Goal: Task Accomplishment & Management: Manage account settings

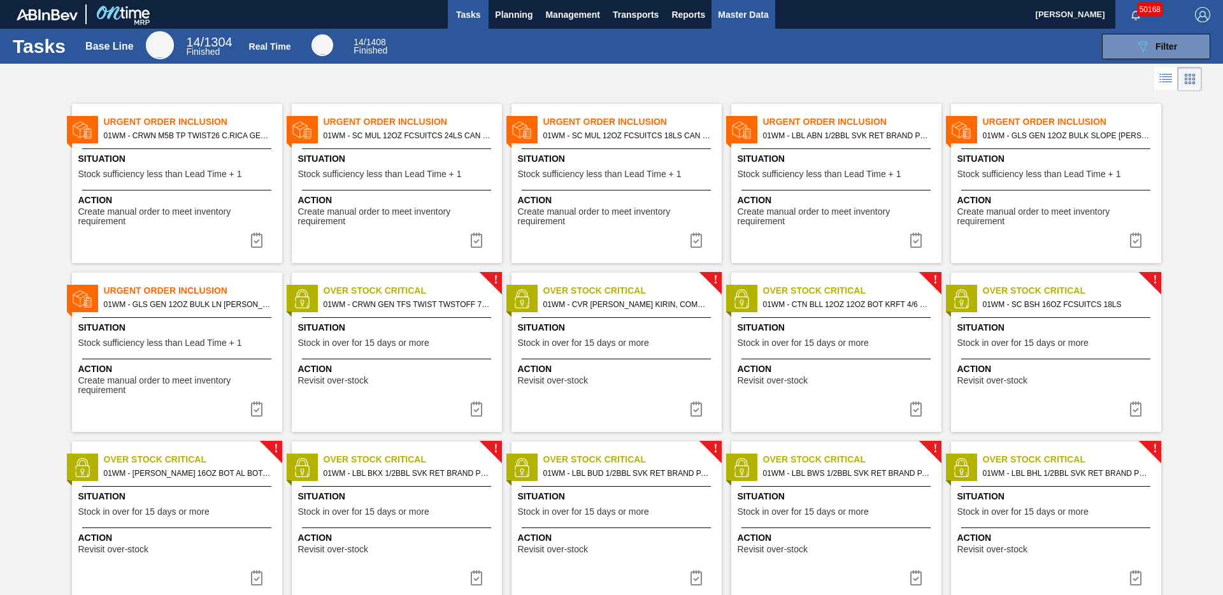
click at [747, 17] on span "Master Data" at bounding box center [743, 14] width 50 height 15
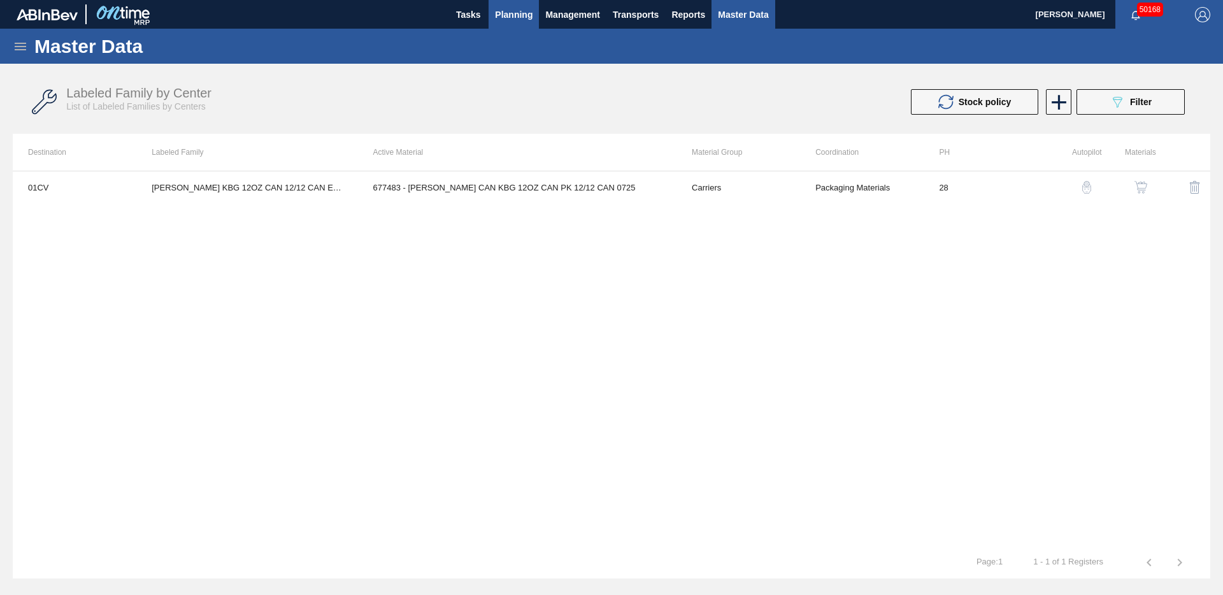
click at [511, 20] on span "Planning" at bounding box center [514, 14] width 38 height 15
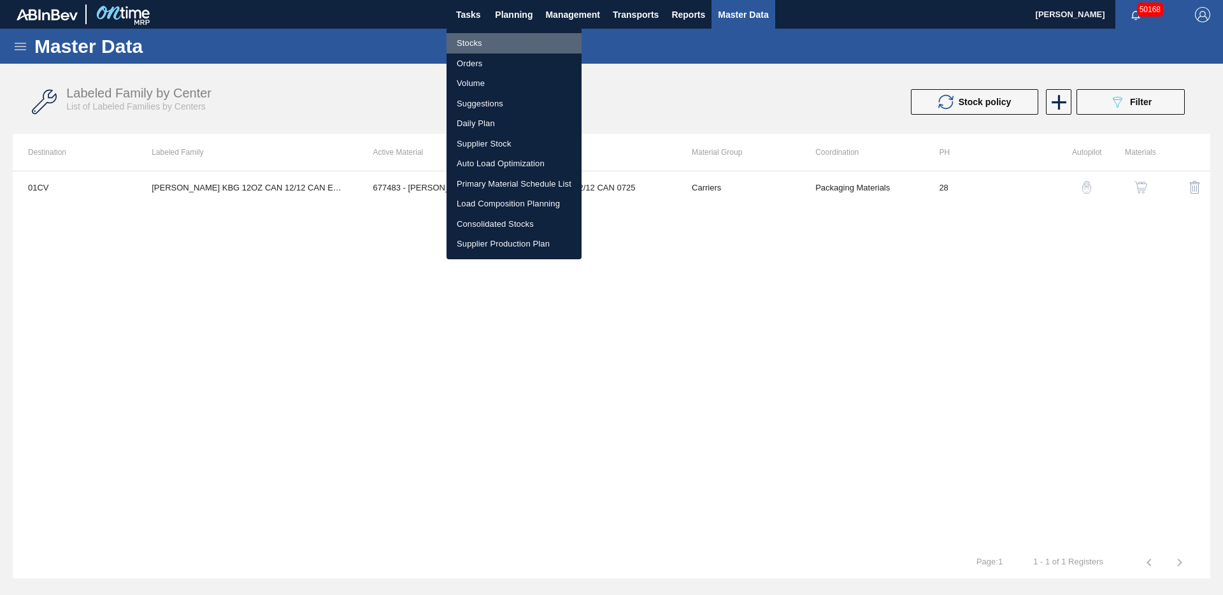
click at [474, 41] on li "Stocks" at bounding box center [513, 43] width 135 height 20
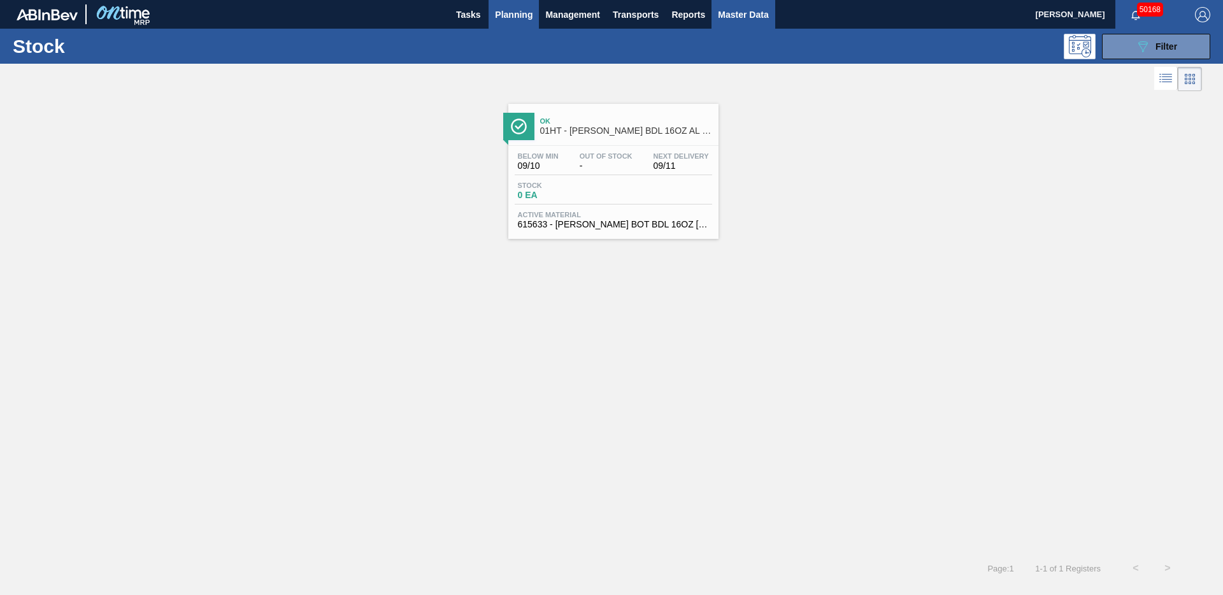
click at [743, 22] on span "Master Data" at bounding box center [743, 14] width 50 height 15
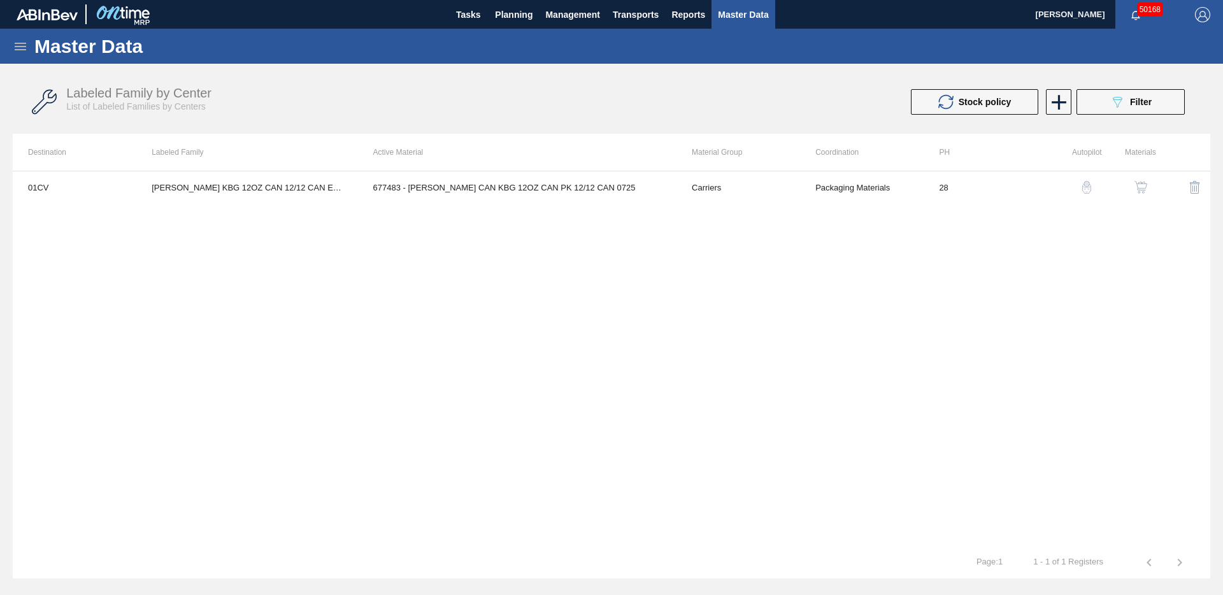
click at [18, 50] on icon at bounding box center [20, 47] width 11 height 8
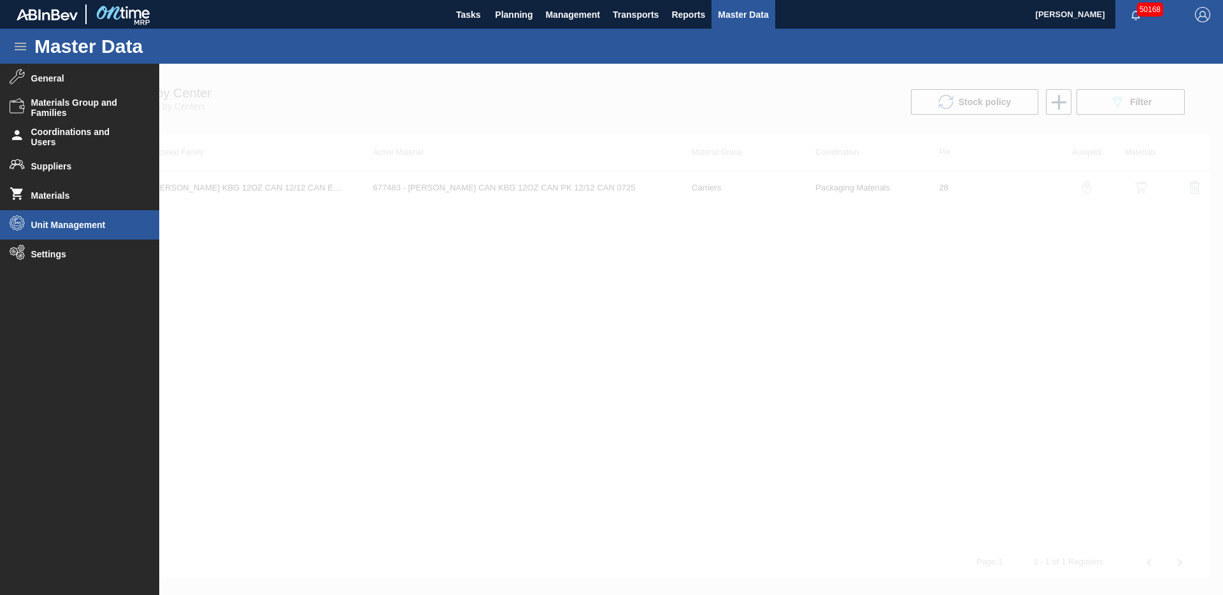
click at [57, 229] on span "Unit Management" at bounding box center [83, 225] width 105 height 10
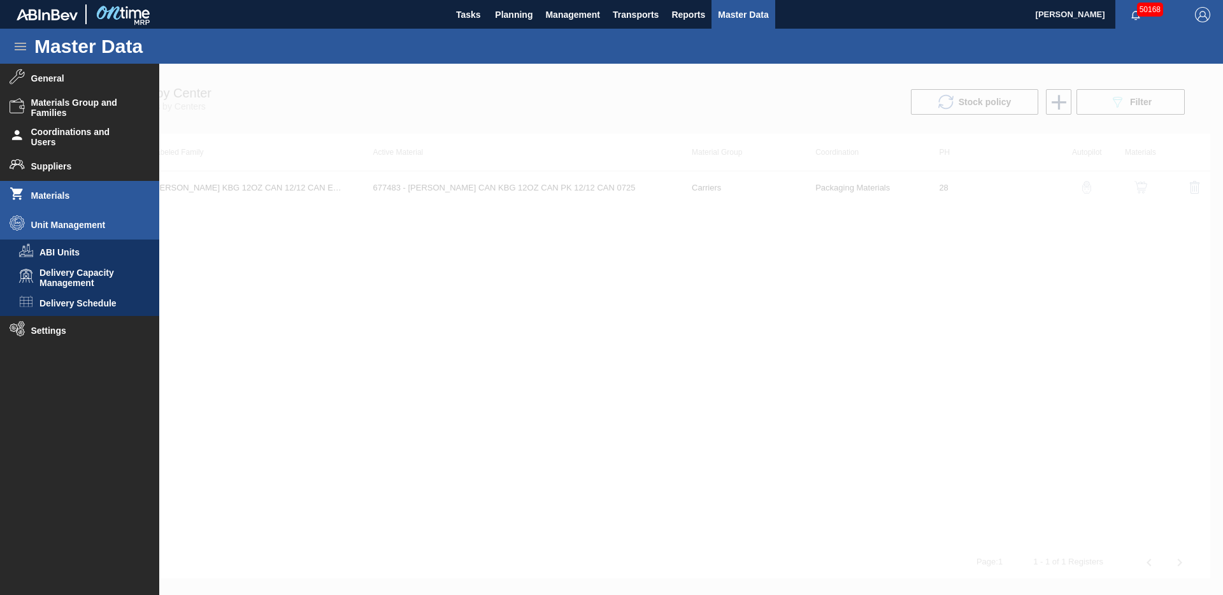
click at [55, 201] on li "Materials" at bounding box center [79, 195] width 159 height 29
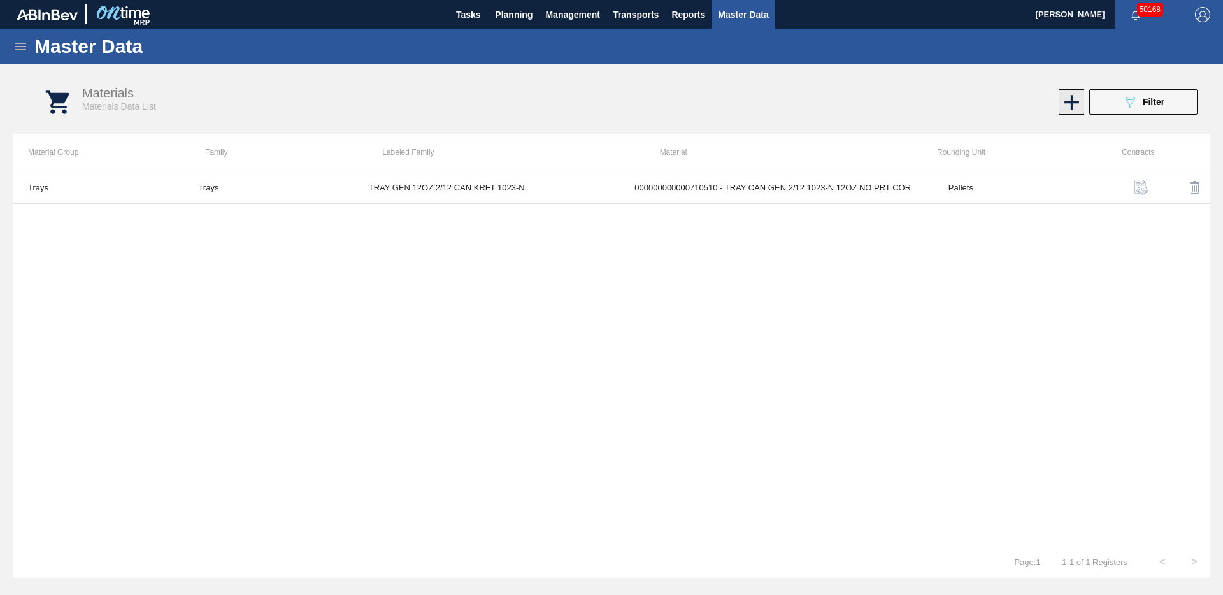
click at [1071, 112] on icon at bounding box center [1071, 102] width 25 height 25
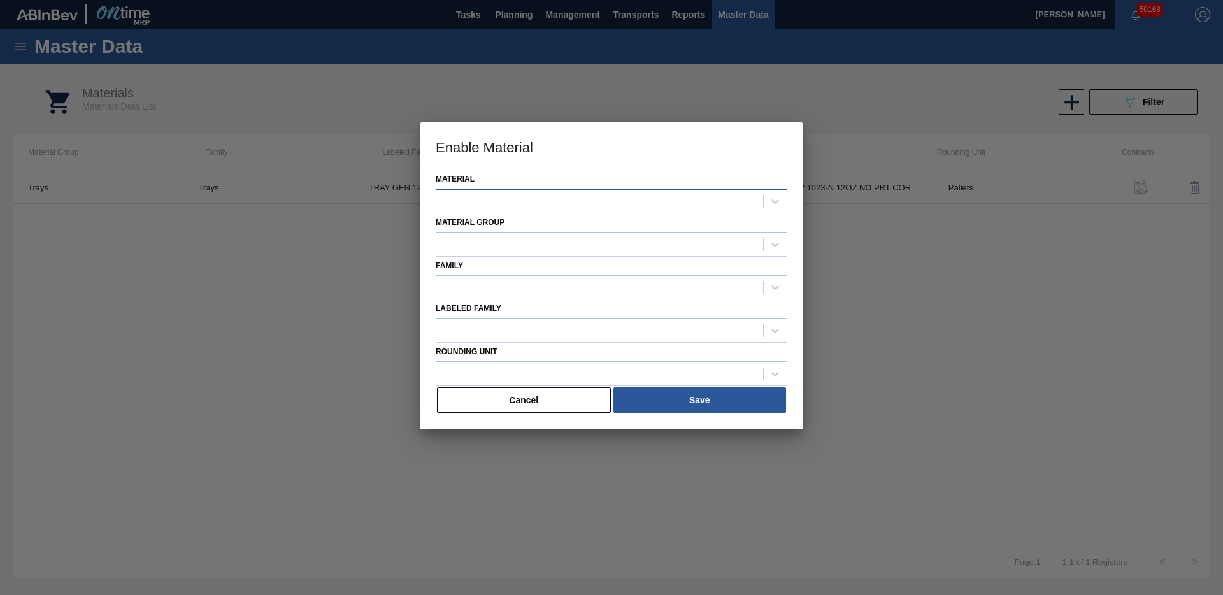
click at [651, 203] on div at bounding box center [599, 201] width 327 height 18
type input "710451"
click at [551, 396] on button "Cancel" at bounding box center [524, 399] width 174 height 25
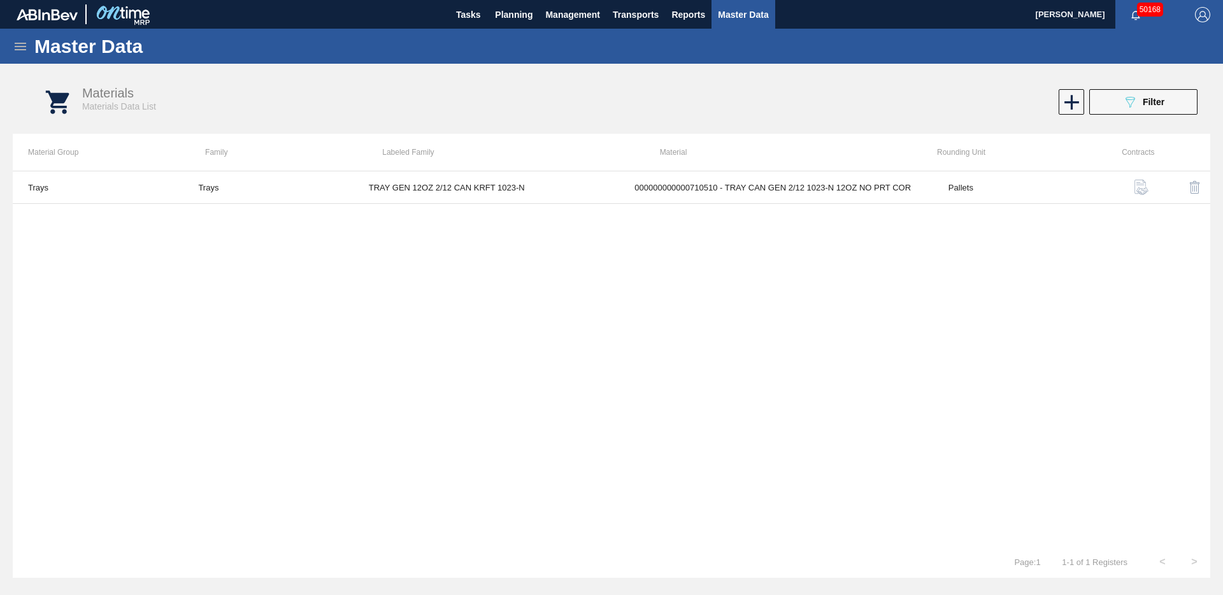
click at [21, 45] on icon at bounding box center [20, 46] width 15 height 15
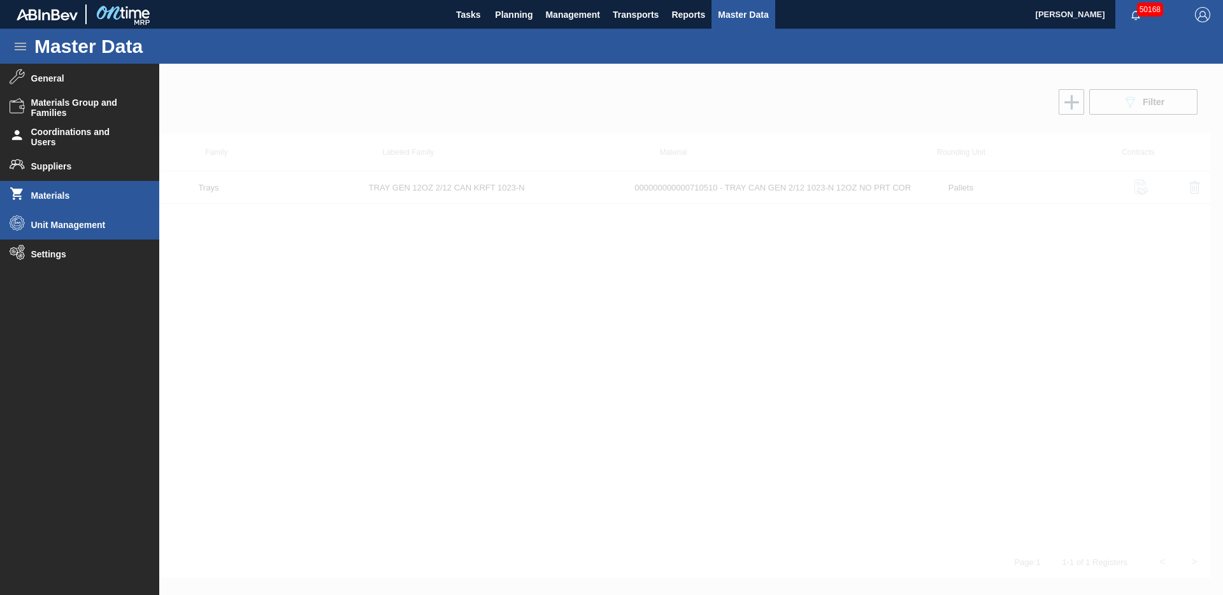
click at [71, 231] on li "Unit Management" at bounding box center [79, 224] width 159 height 29
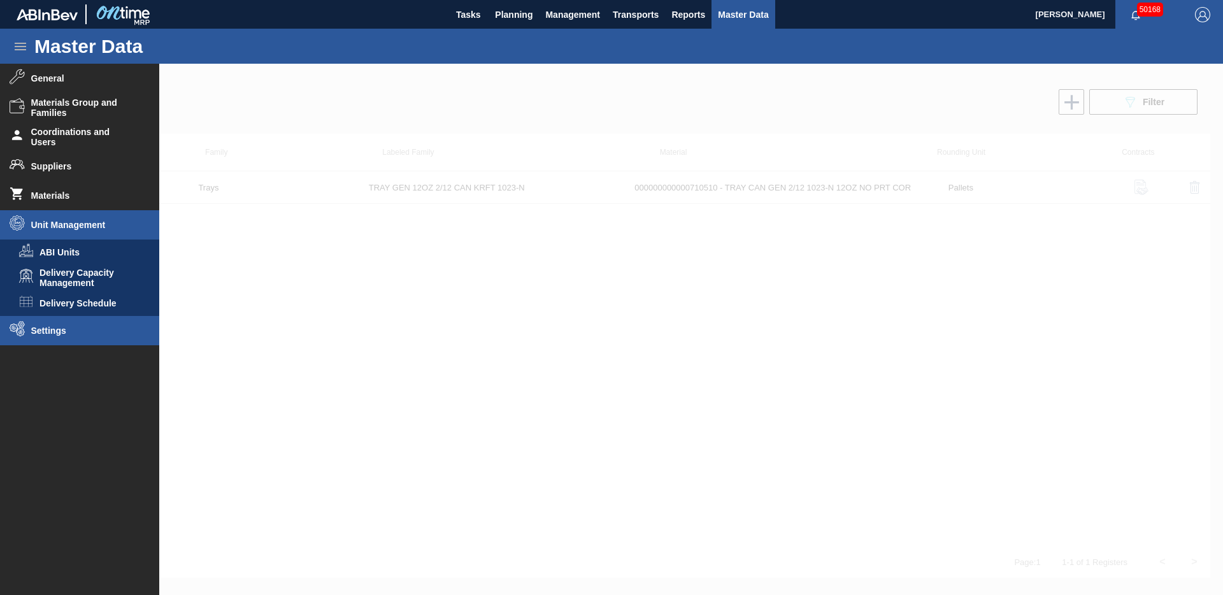
click at [50, 329] on span "Settings" at bounding box center [83, 330] width 105 height 10
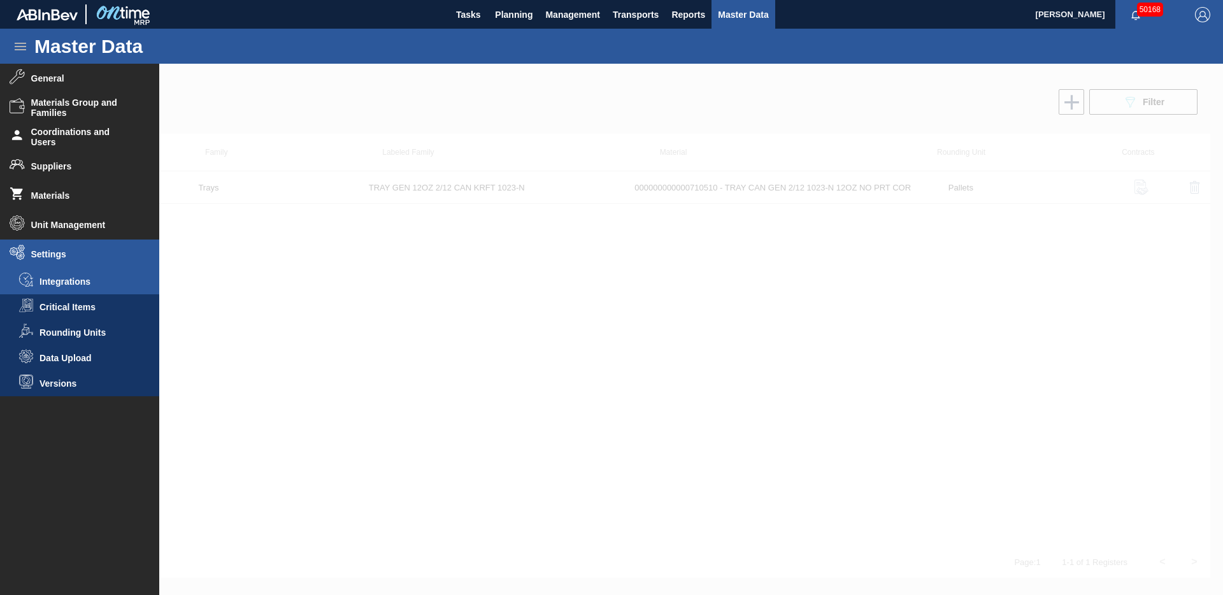
click at [46, 281] on span "Integrations" at bounding box center [88, 281] width 98 height 10
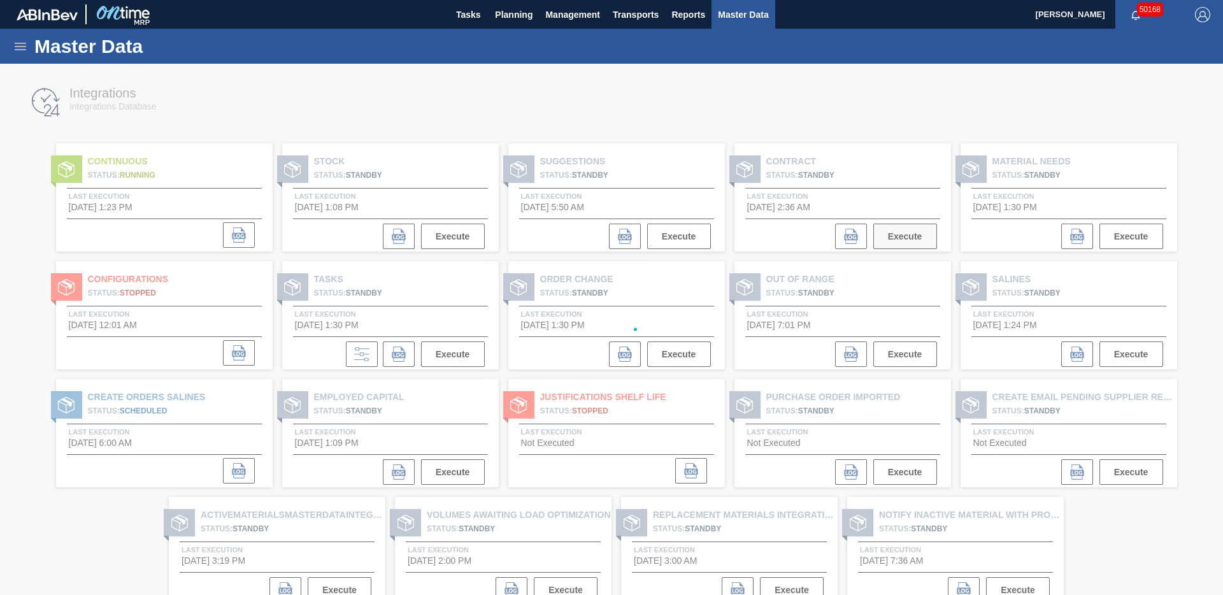
click at [899, 238] on div "Integrations Integrations Database Continuous Status: Running Last Execution [D…" at bounding box center [611, 295] width 1197 height 450
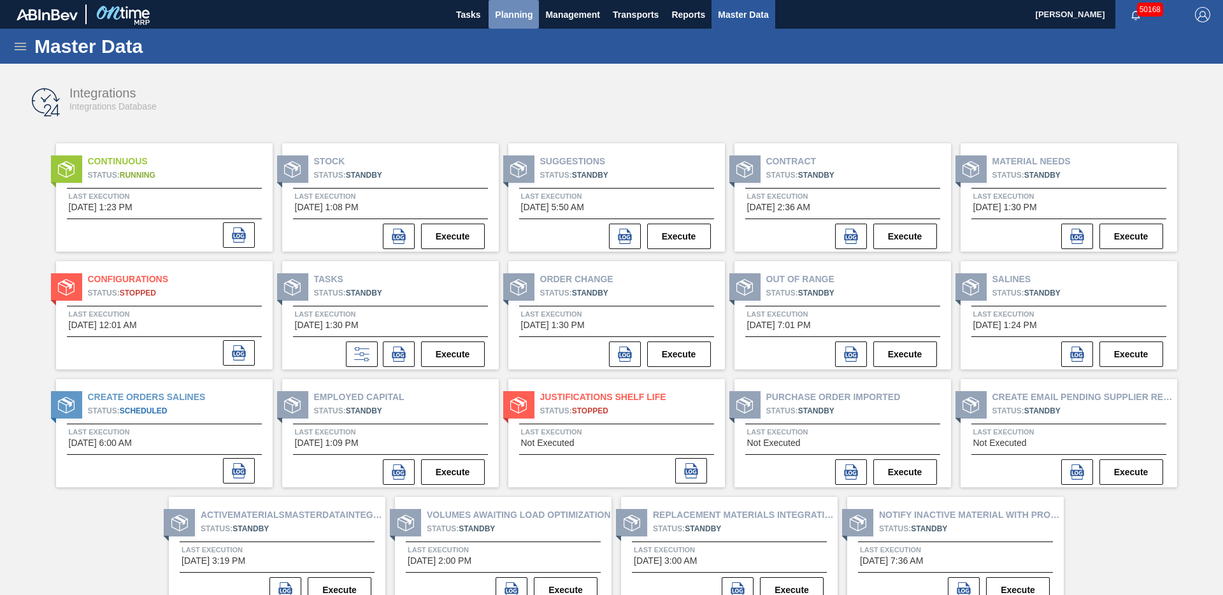
click at [500, 8] on span "Planning" at bounding box center [514, 14] width 38 height 15
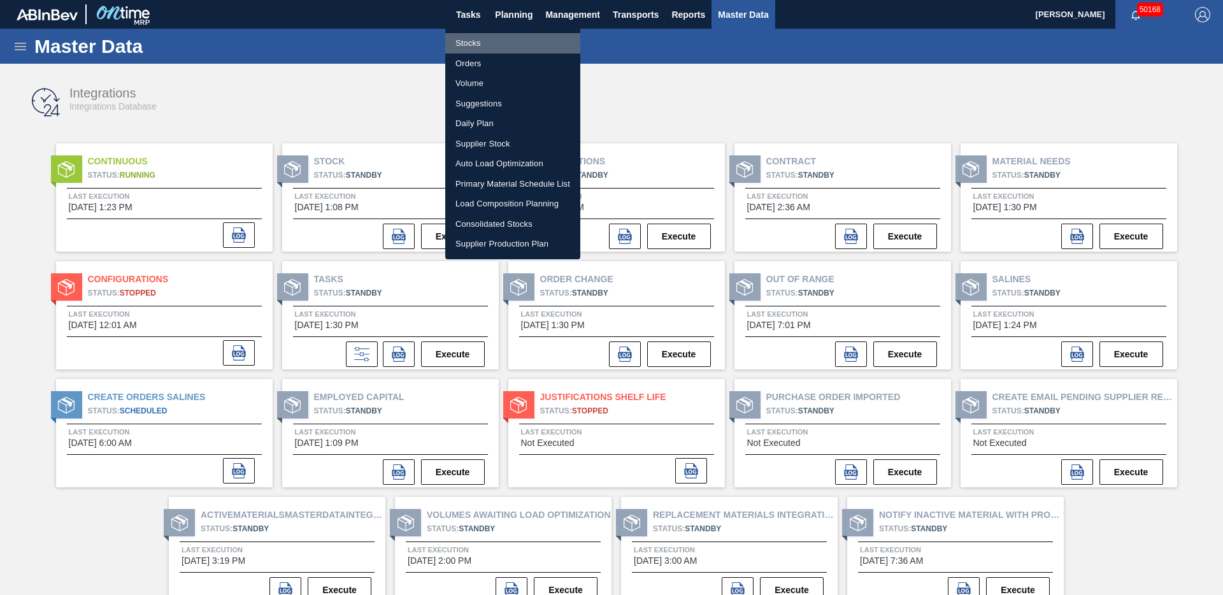
click at [467, 45] on li "Stocks" at bounding box center [512, 43] width 135 height 20
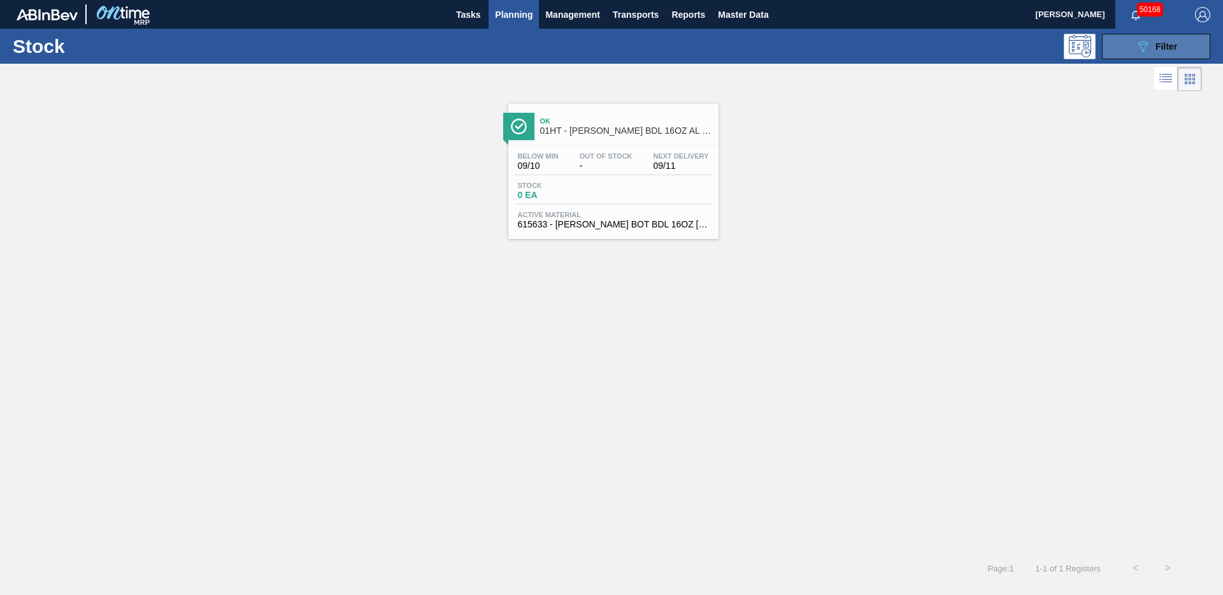
click at [1165, 41] on span "Filter" at bounding box center [1166, 46] width 22 height 10
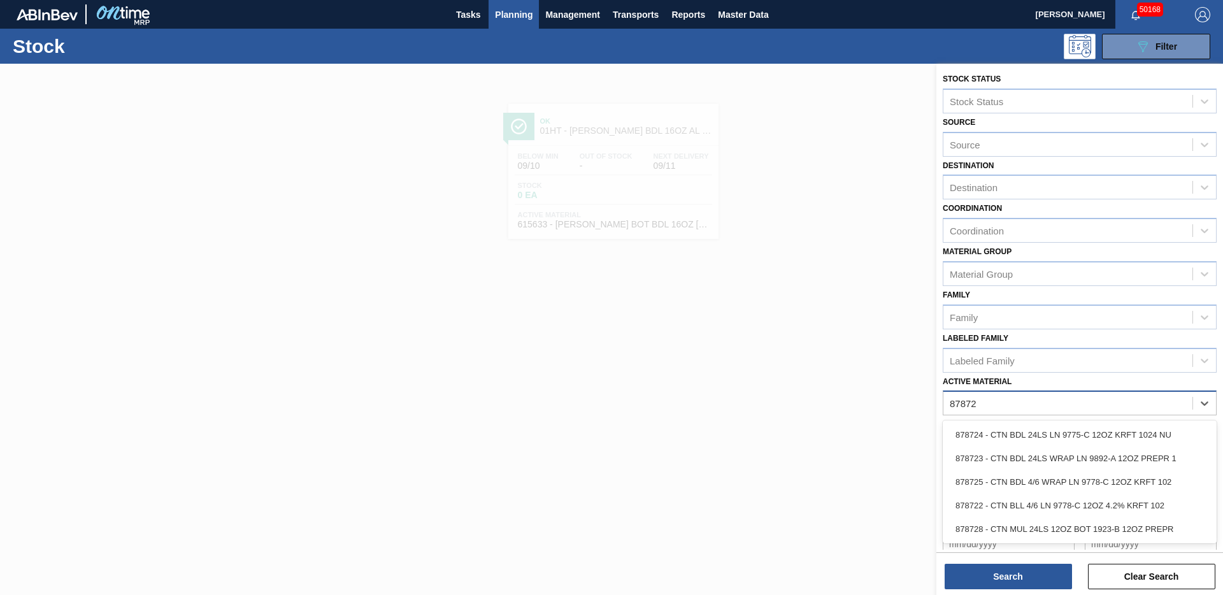
type Material "878725"
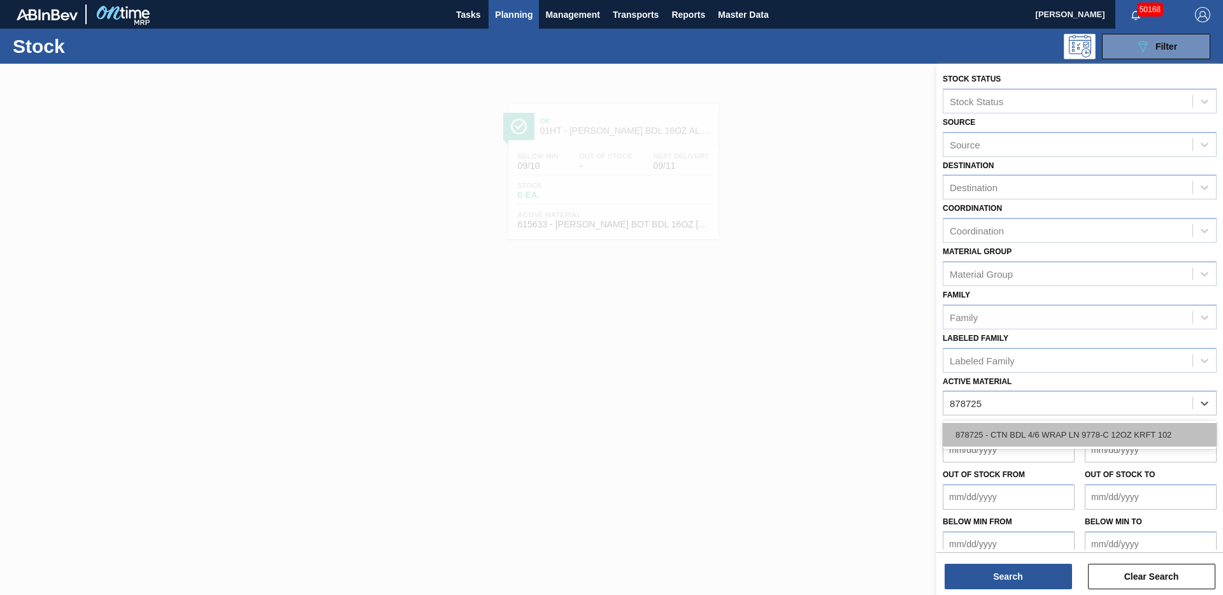
click at [1153, 443] on div "878725 - CTN BDL 4/6 WRAP LN 9778-C 12OZ KRFT 102" at bounding box center [1080, 435] width 274 height 24
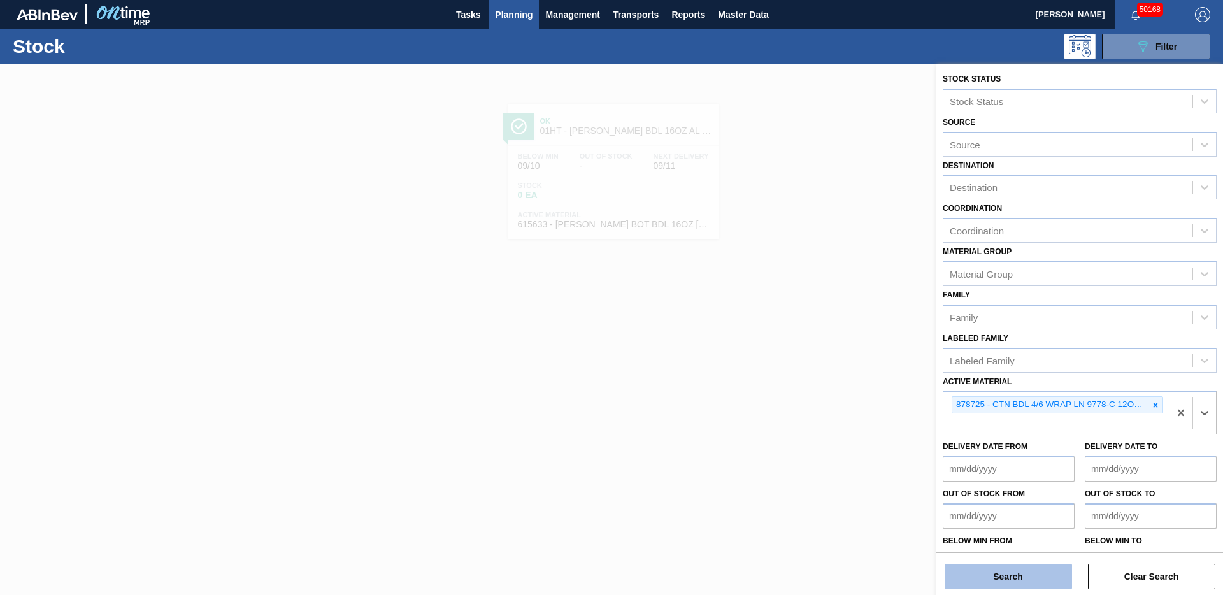
click at [1037, 572] on button "Search" at bounding box center [1007, 576] width 127 height 25
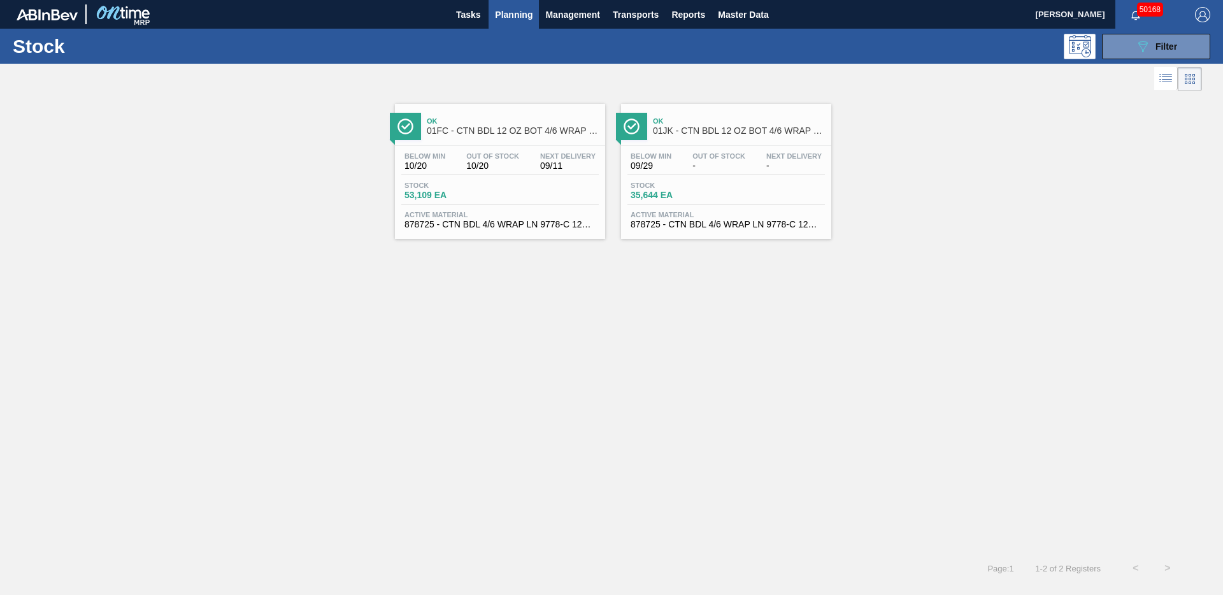
click at [502, 188] on div "Stock 53,109 EA" at bounding box center [499, 192] width 197 height 23
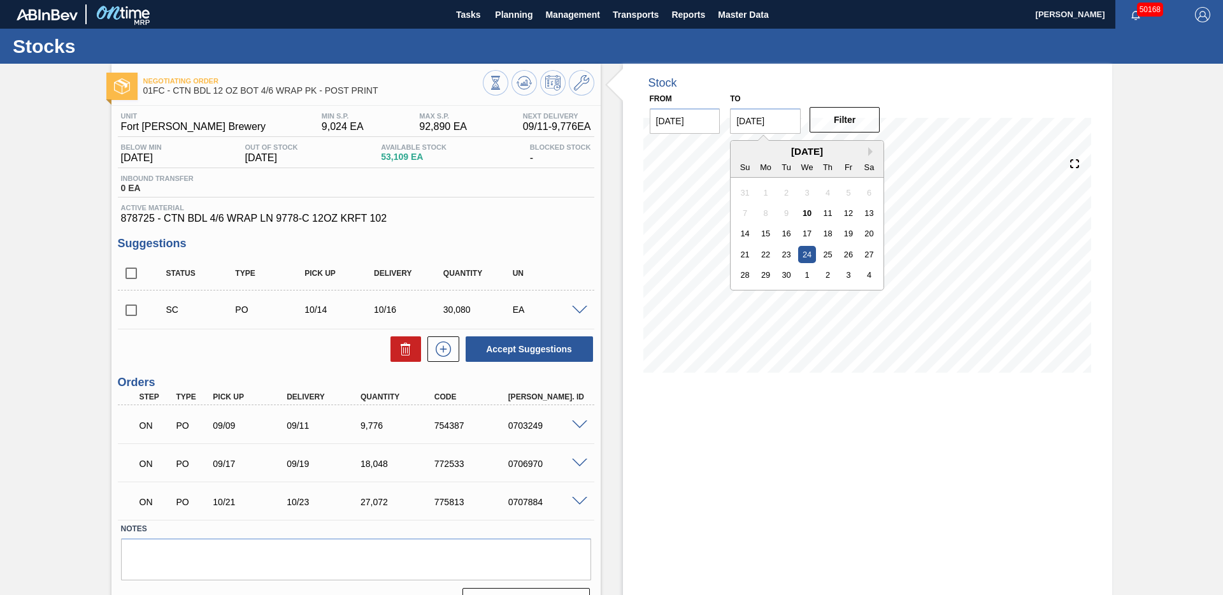
click at [790, 117] on input "[DATE]" at bounding box center [765, 120] width 71 height 25
click at [871, 152] on button "Next Month" at bounding box center [872, 151] width 9 height 9
click at [846, 275] on div "31" at bounding box center [848, 274] width 17 height 17
type input "[DATE]"
click at [839, 126] on button "Filter" at bounding box center [844, 119] width 71 height 25
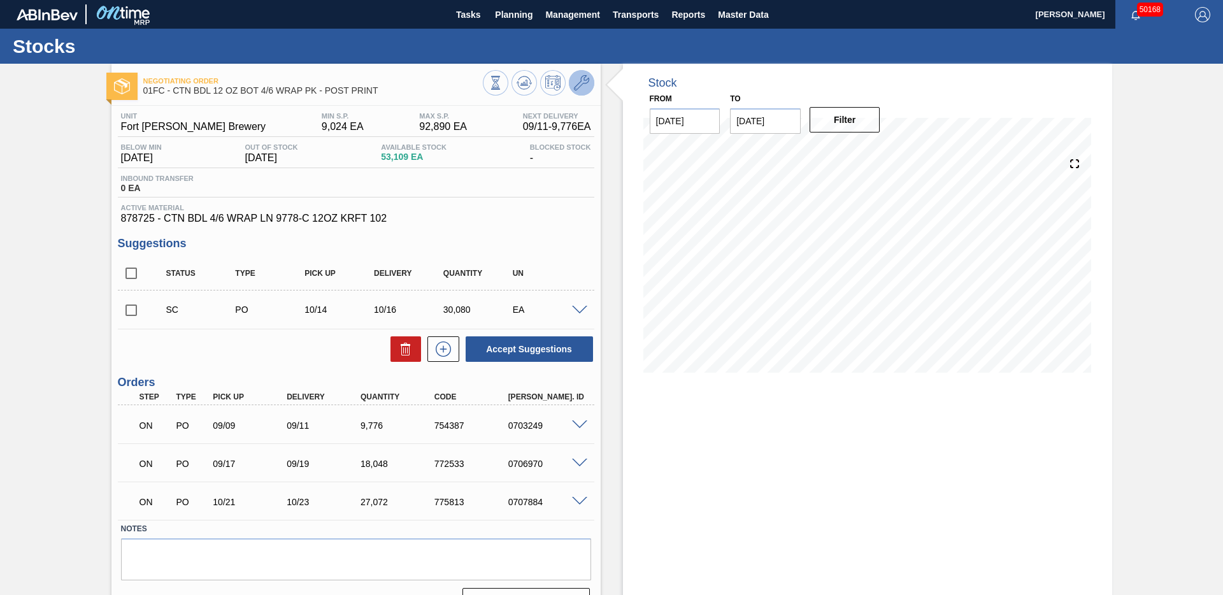
click at [587, 81] on icon at bounding box center [581, 82] width 15 height 15
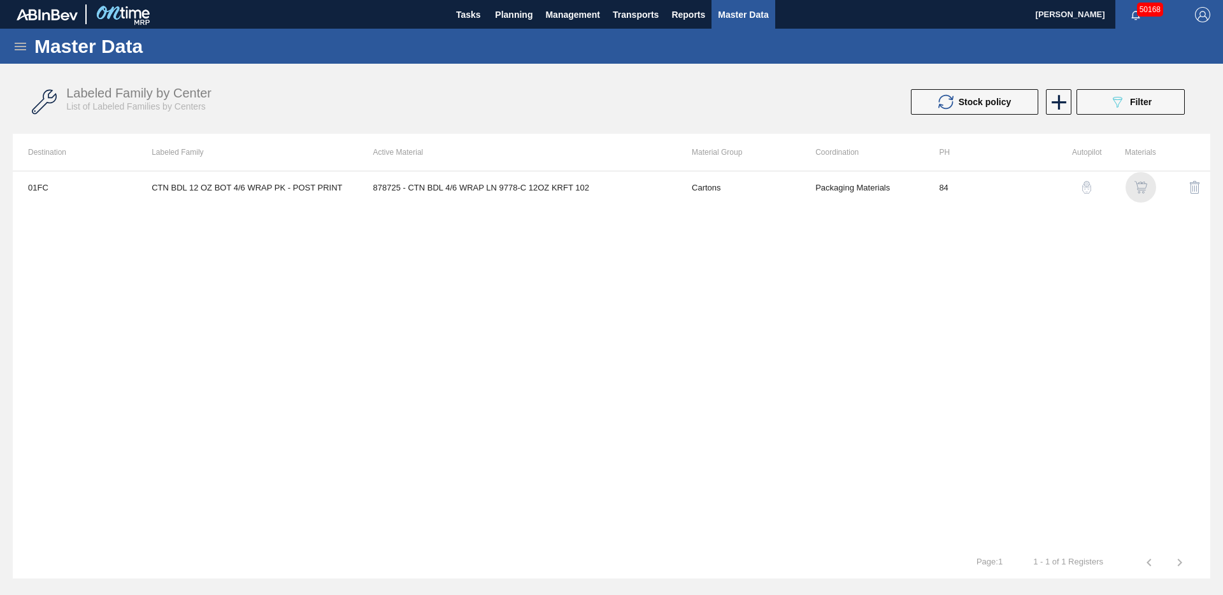
click at [1141, 190] on img "button" at bounding box center [1140, 187] width 13 height 13
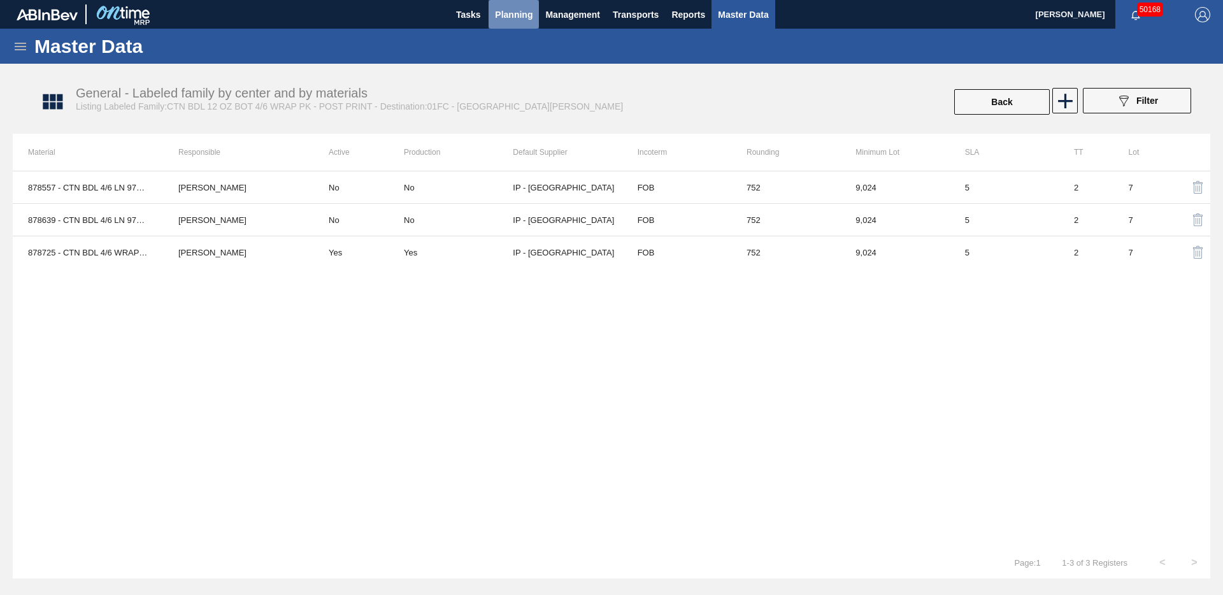
click at [516, 16] on span "Planning" at bounding box center [514, 14] width 38 height 15
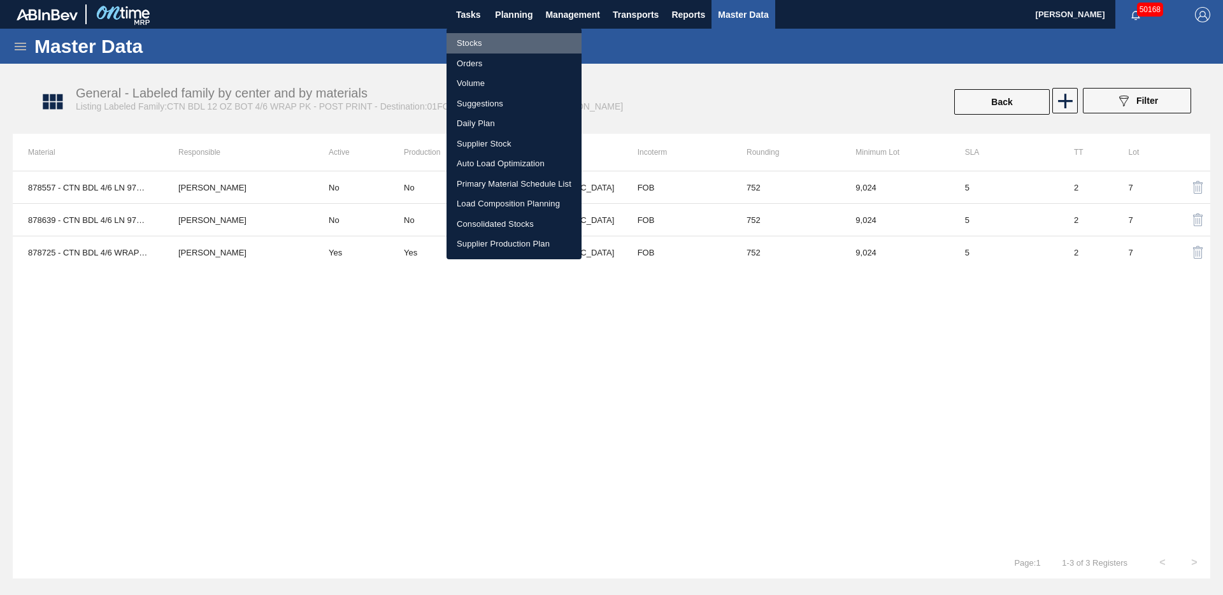
click at [491, 44] on li "Stocks" at bounding box center [513, 43] width 135 height 20
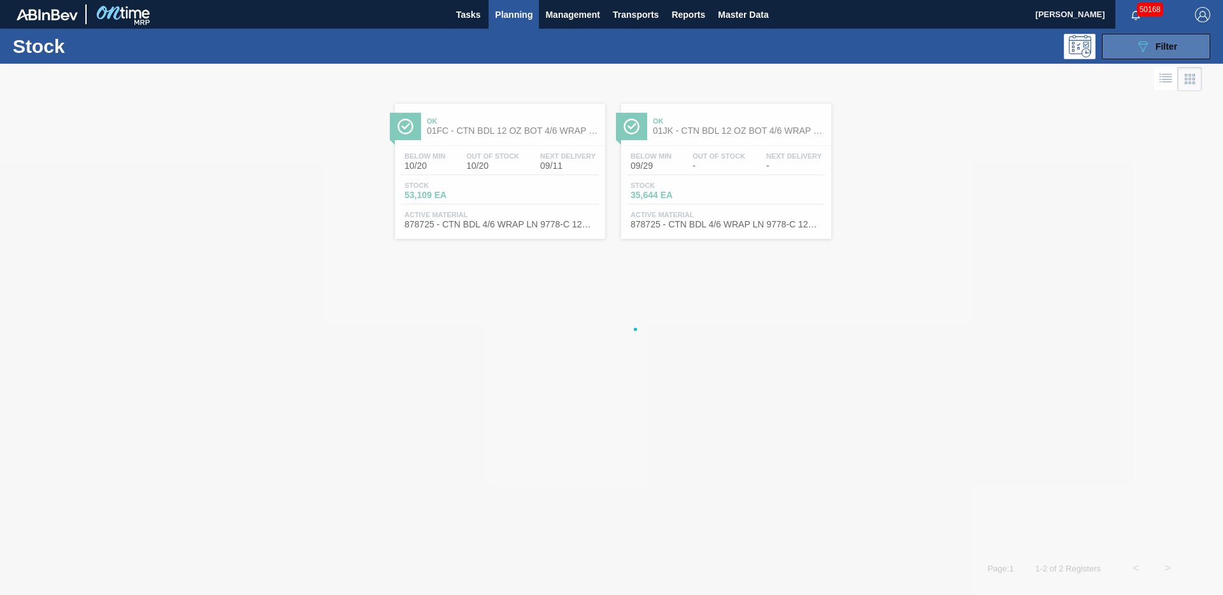
click at [1153, 55] on button "089F7B8B-B2A5-4AFE-B5C0-19BA573D28AC Filter" at bounding box center [1156, 46] width 108 height 25
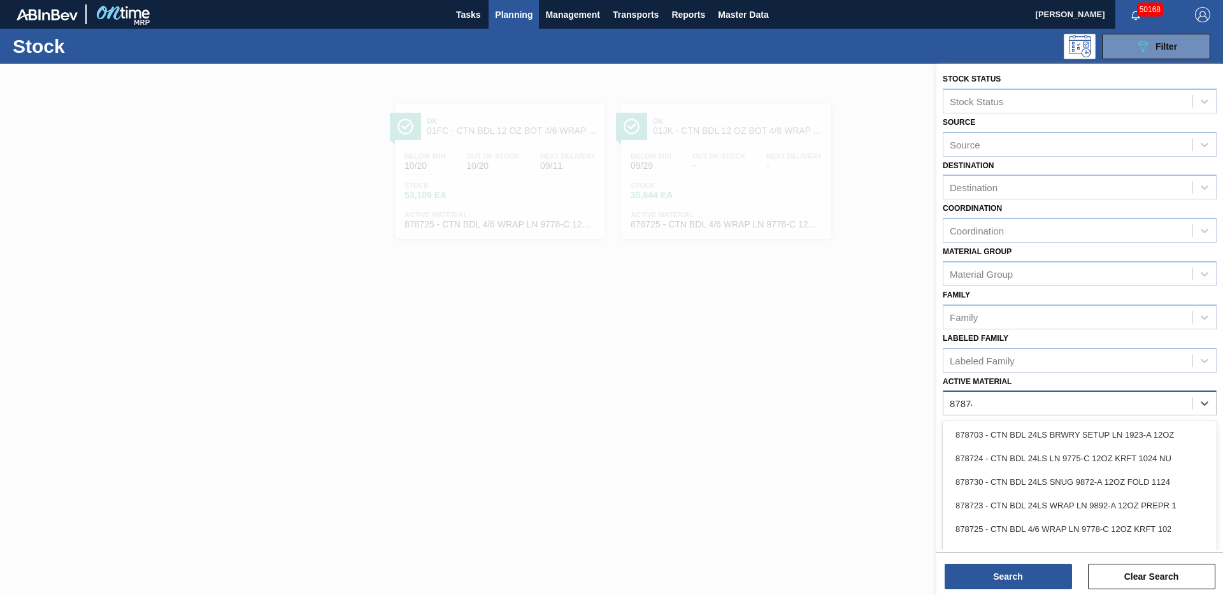
type Material "878747"
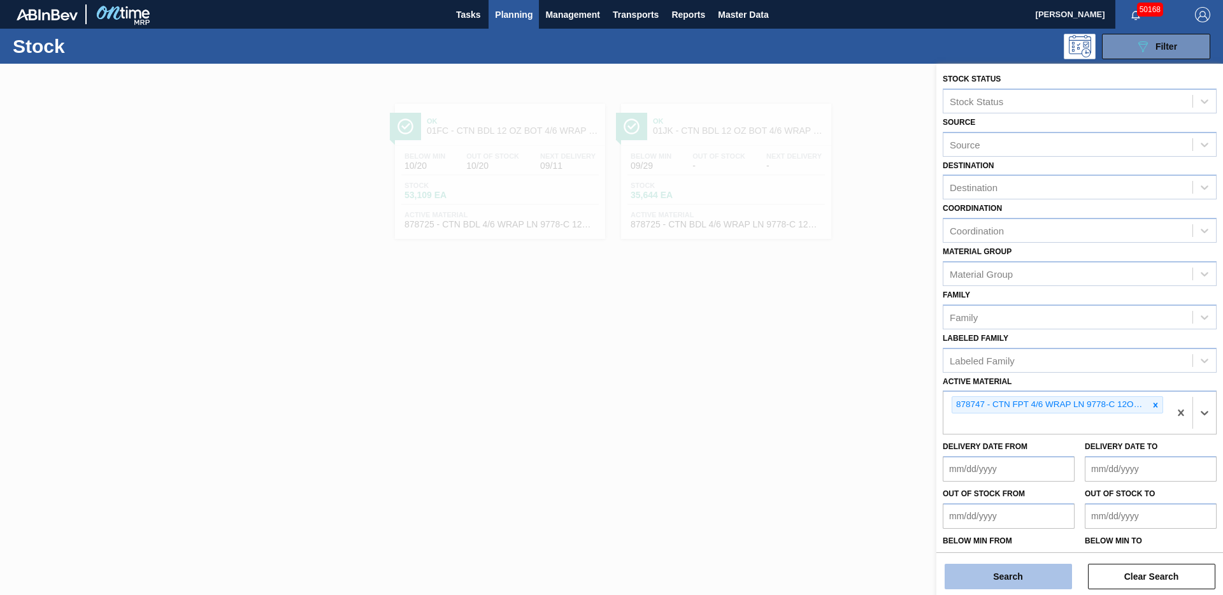
click at [1030, 579] on button "Search" at bounding box center [1007, 576] width 127 height 25
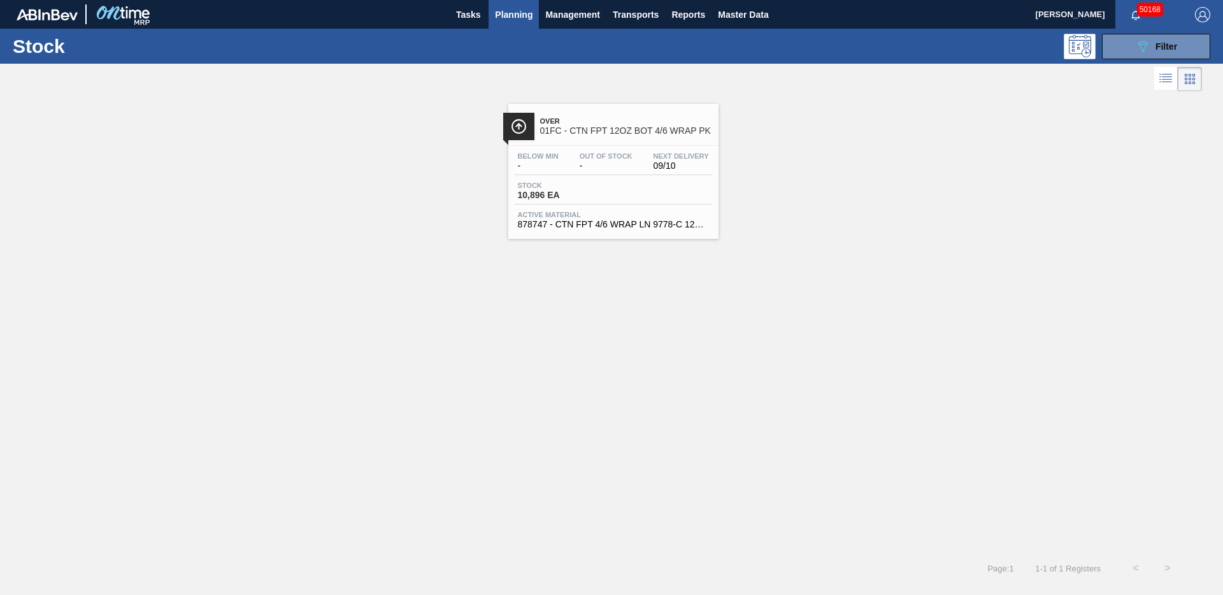
click at [648, 129] on span "01FC - CTN FPT 12OZ BOT 4/6 WRAP PK" at bounding box center [626, 131] width 172 height 10
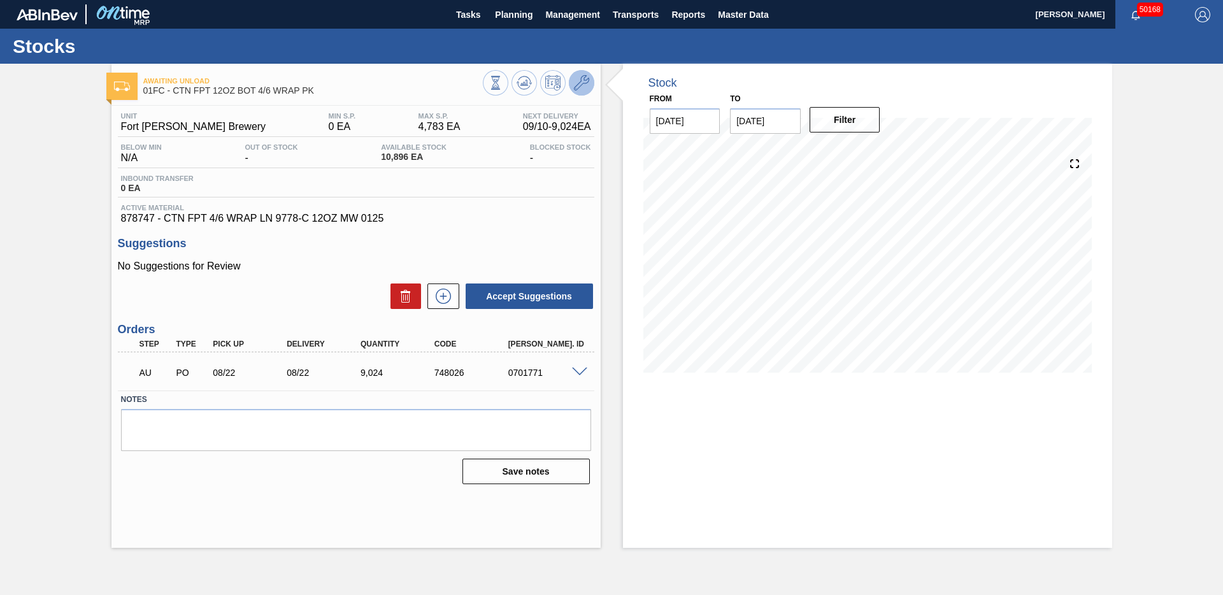
click at [581, 83] on icon at bounding box center [581, 82] width 15 height 15
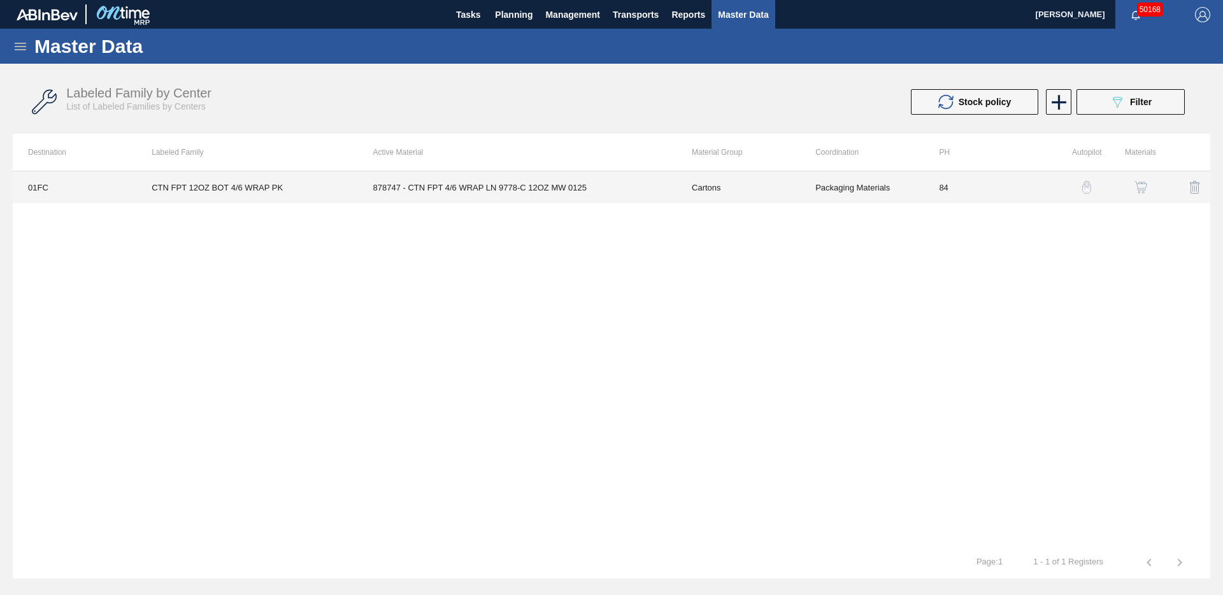
click at [643, 195] on td "878747 - CTN FPT 4/6 WRAP LN 9778-C 12OZ MW 0125" at bounding box center [517, 187] width 318 height 32
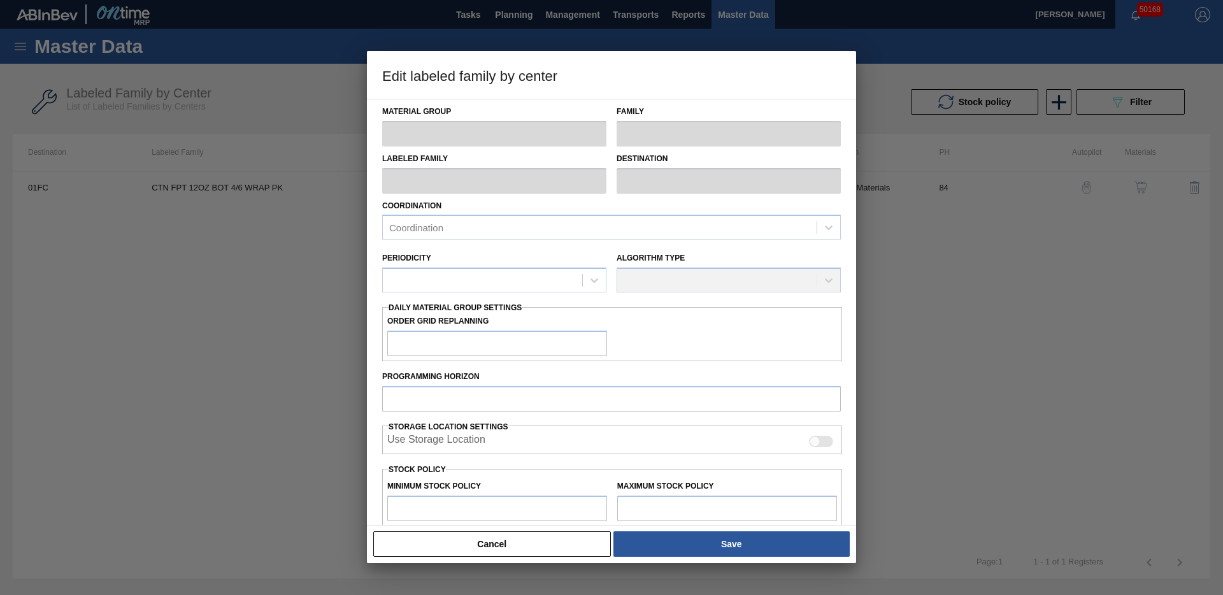
type input "Cartons"
type input "Corrugate Cartons"
type input "CTN FPT 12OZ BOT 4/6 WRAP PK"
type input "01FC - Fort Collins Brewery"
type input "84"
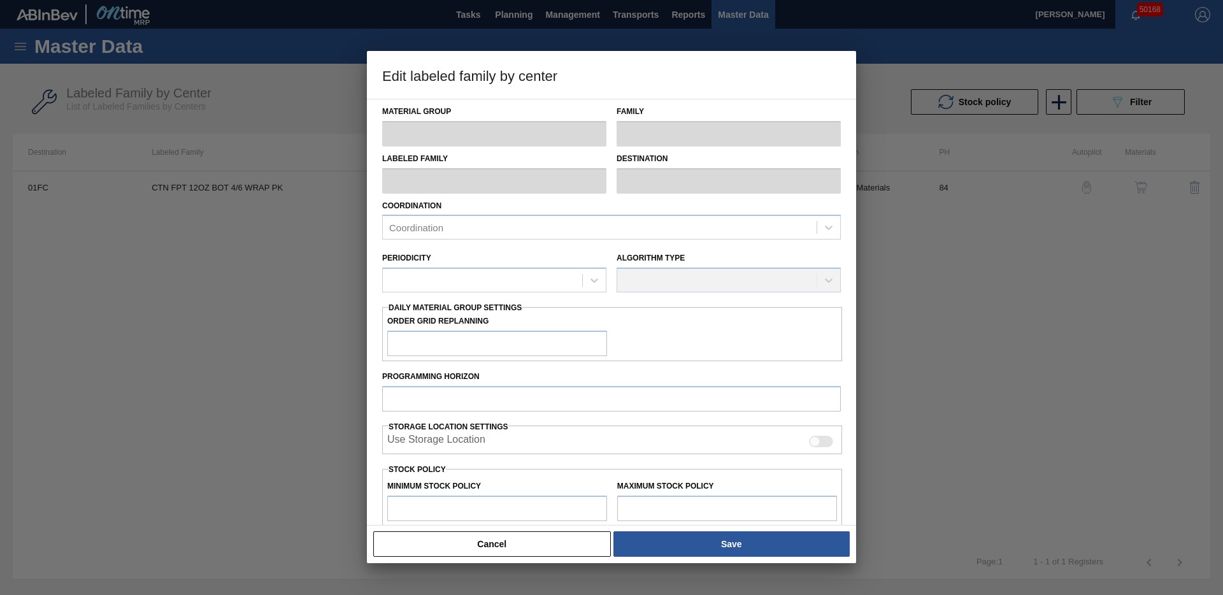
type input "0"
type input "4,783"
type input "0"
checkbox input "true"
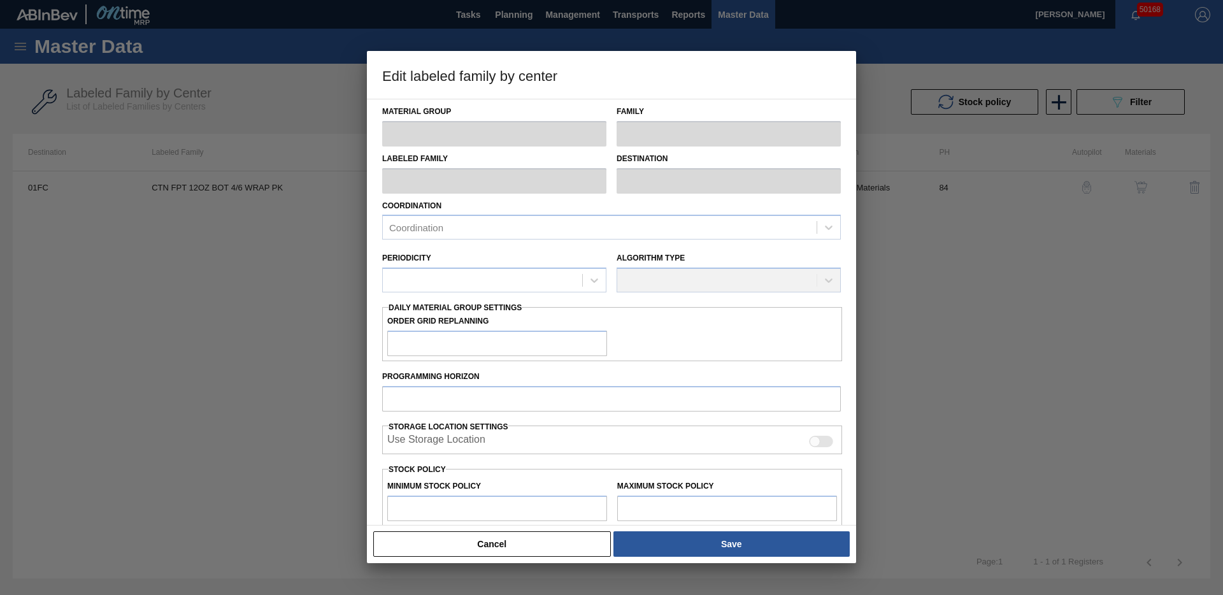
checkbox input "true"
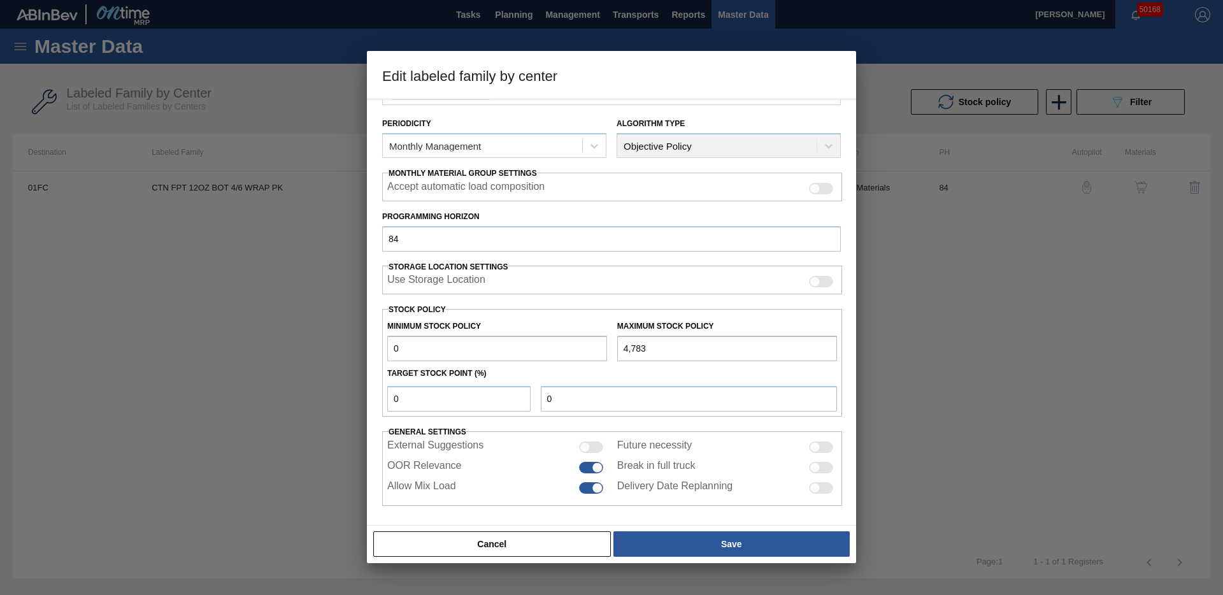
scroll to position [140, 0]
drag, startPoint x: 686, startPoint y: 340, endPoint x: 556, endPoint y: 334, distance: 130.1
click at [550, 339] on div "Minimum Stock Policy 0 Maximum Stock Policy 4,783" at bounding box center [612, 334] width 460 height 47
drag, startPoint x: 623, startPoint y: 350, endPoint x: 590, endPoint y: 346, distance: 33.3
click at [590, 346] on div "Minimum Stock Policy 0 Maximum Stock Policy 4,783" at bounding box center [612, 334] width 460 height 47
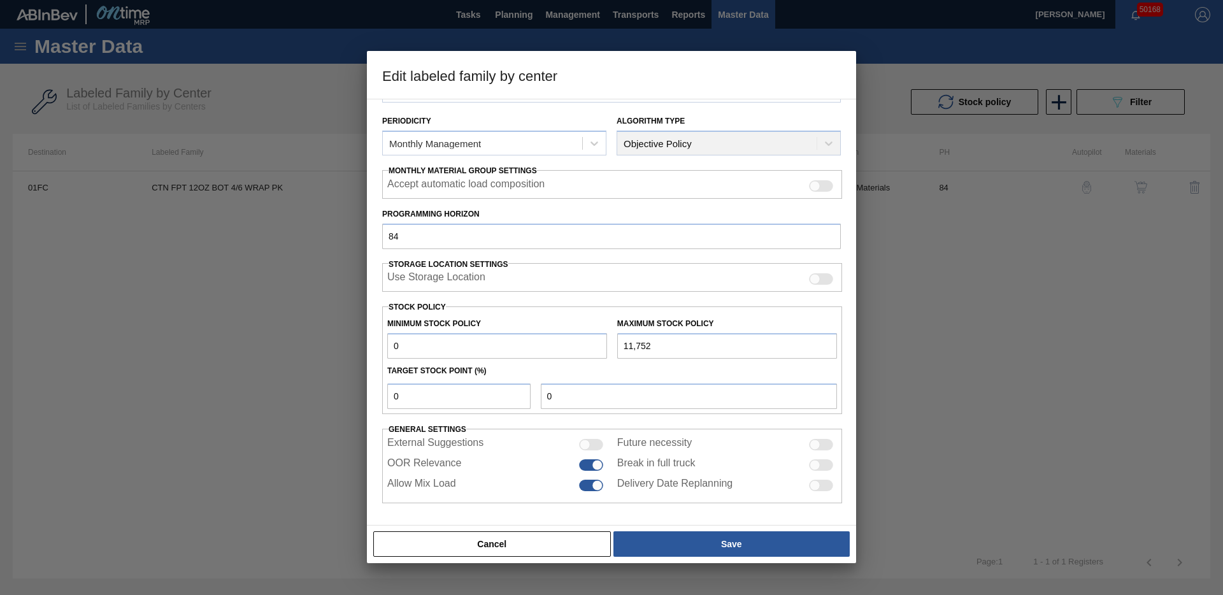
type input "11,752"
drag, startPoint x: 428, startPoint y: 399, endPoint x: 355, endPoint y: 362, distance: 81.2
click at [330, 396] on div "Edit labeled family by center Material Group Cartons Family Corrugate Cartons L…" at bounding box center [611, 297] width 1223 height 595
type input "01"
type input "118"
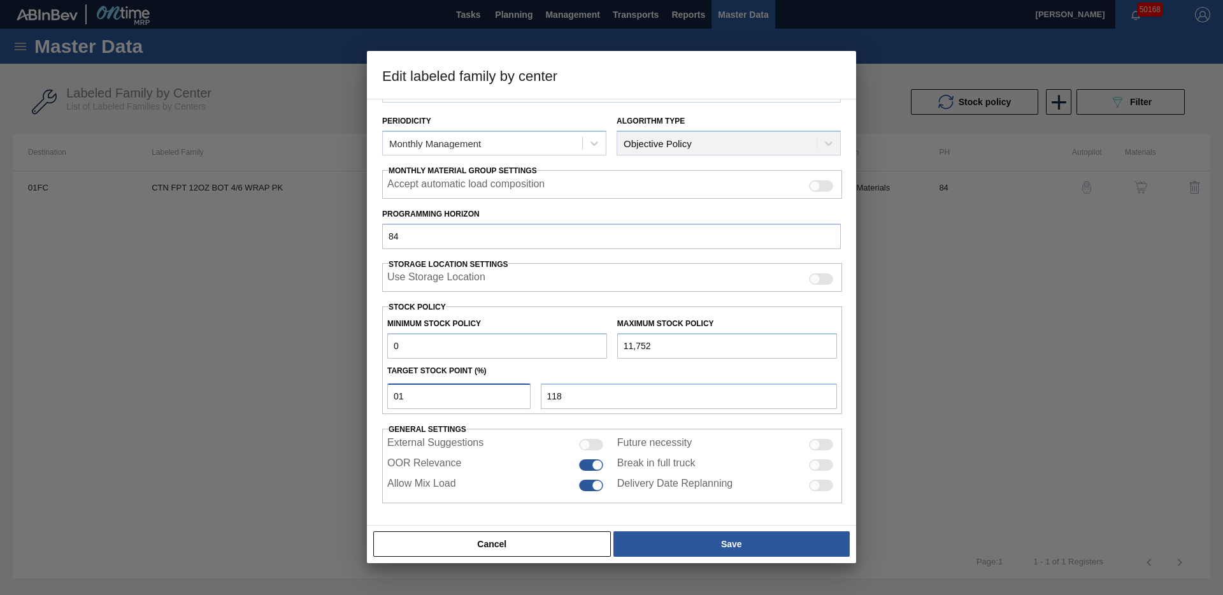
type input "010"
type input "1,175"
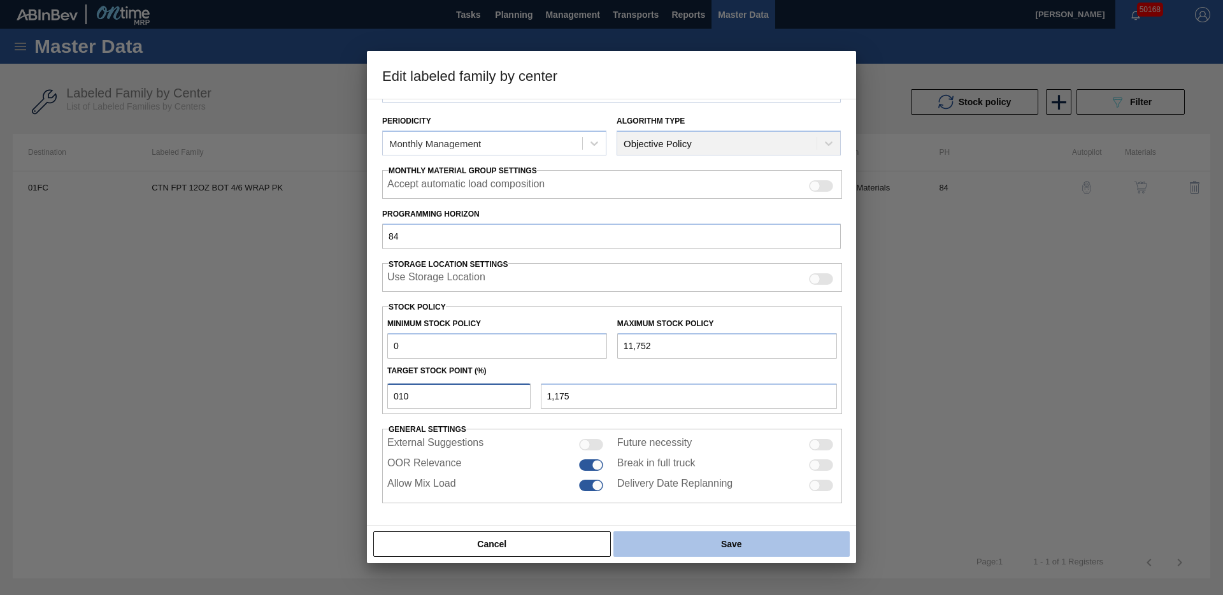
type input "010"
click at [708, 544] on button "Save" at bounding box center [731, 543] width 236 height 25
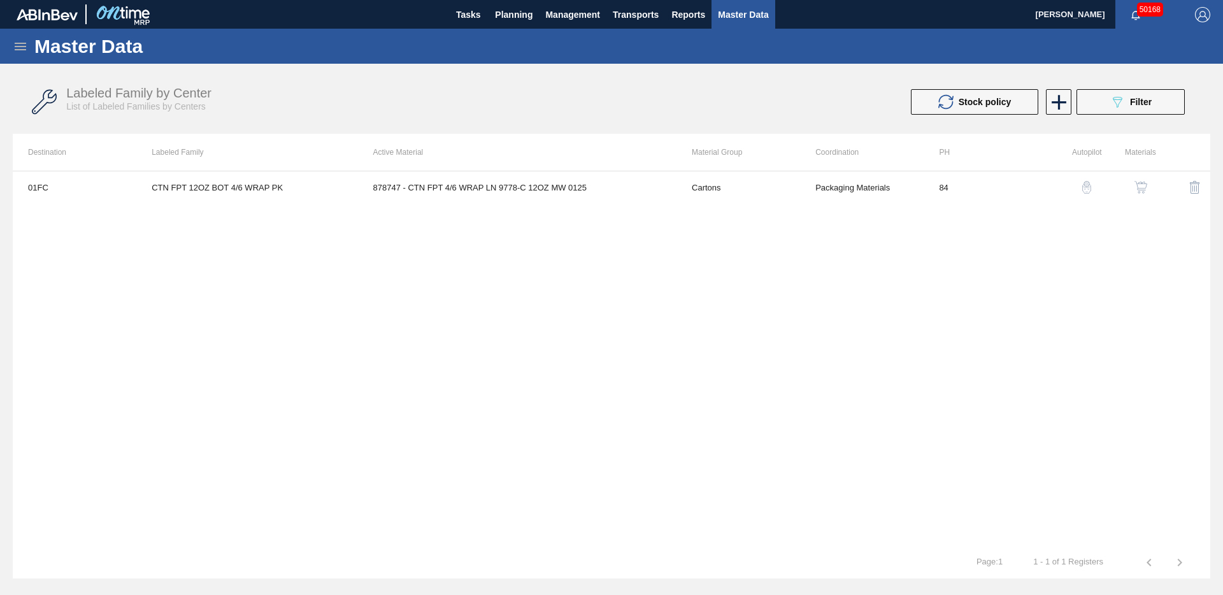
click at [1137, 182] on img "button" at bounding box center [1140, 187] width 13 height 13
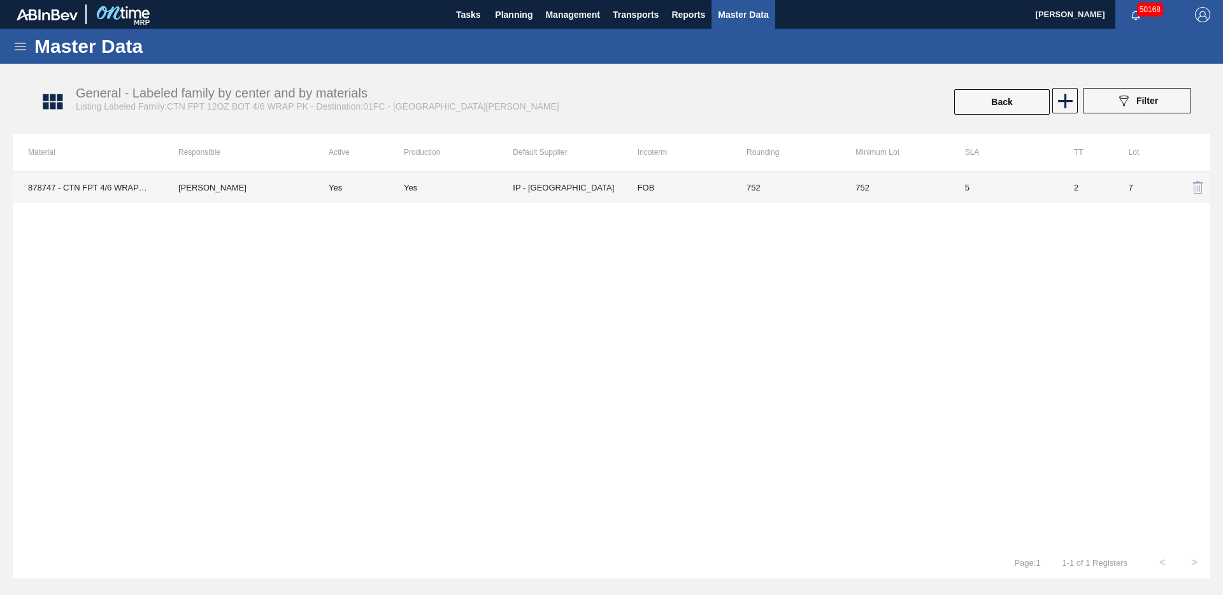
click at [886, 192] on td "752" at bounding box center [894, 187] width 109 height 32
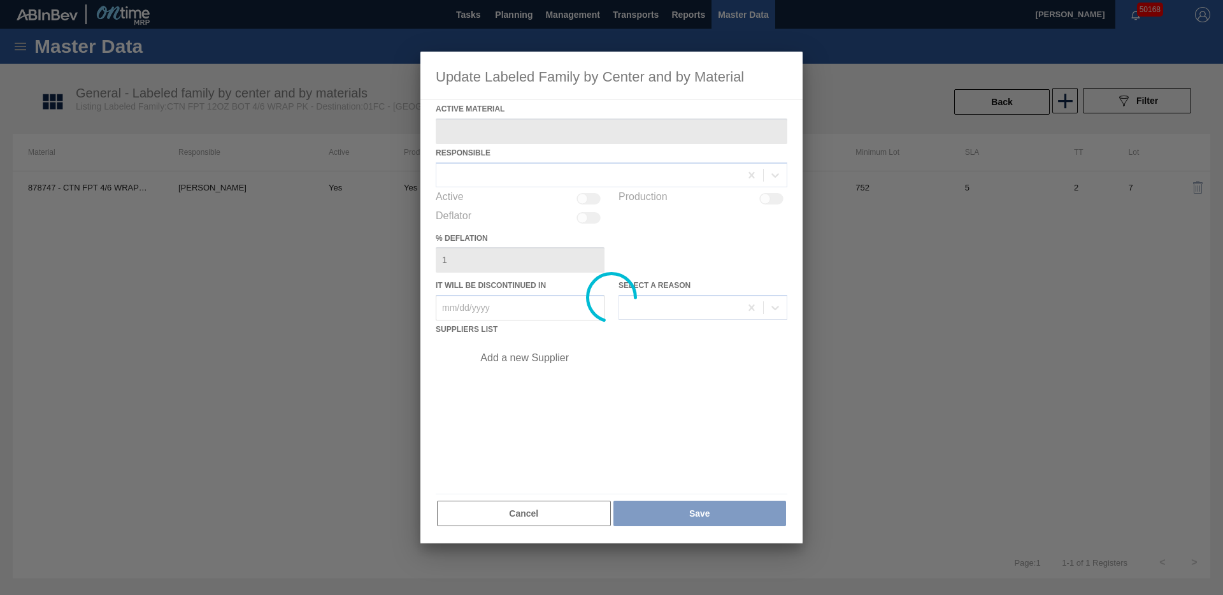
type Material "878747 - CTN FPT 4/6 WRAP LN 9778-C 12OZ MW 0125"
checkbox input "true"
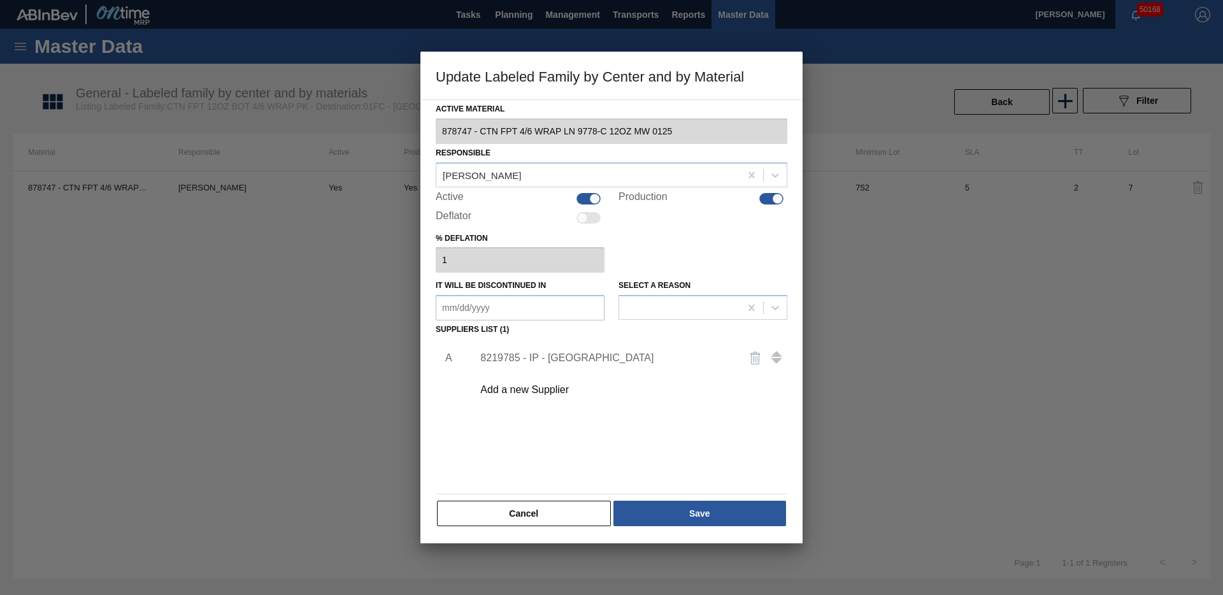
click at [567, 360] on div "8219785 - IP - [GEOGRAPHIC_DATA]" at bounding box center [605, 357] width 250 height 11
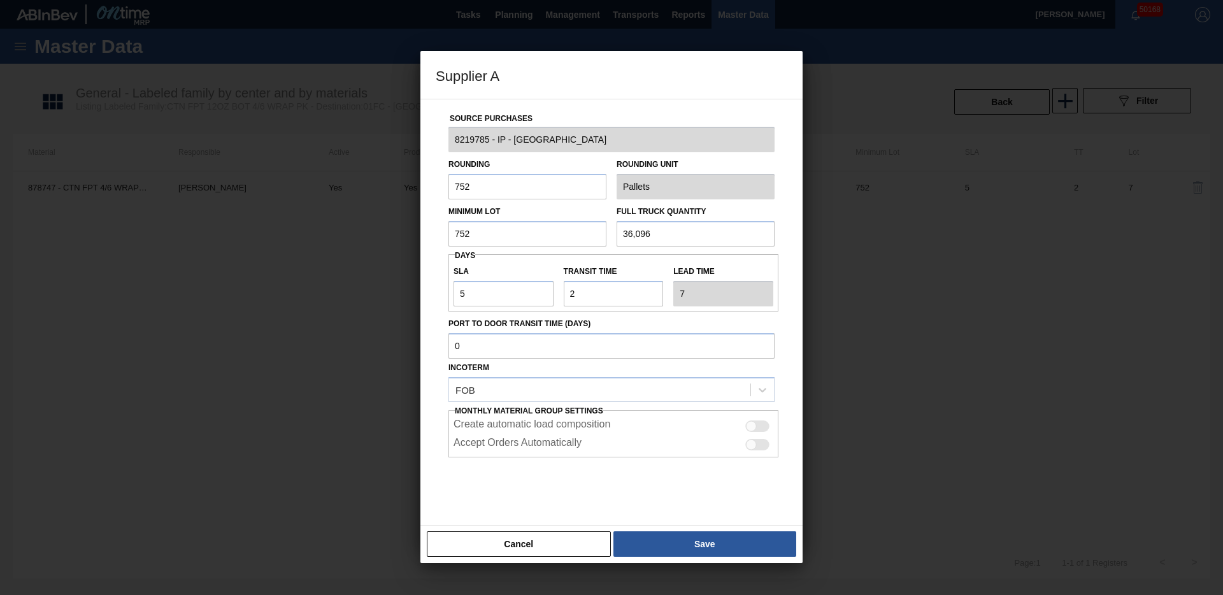
drag, startPoint x: 527, startPoint y: 240, endPoint x: 423, endPoint y: 211, distance: 107.7
click at [400, 231] on div "Supplier A Source Purchases 8219785 - IP - Wheat Ridge Rounding 752 Rounding Un…" at bounding box center [611, 297] width 1223 height 595
type input "7"
type input "9,024"
click at [638, 539] on button "Save" at bounding box center [704, 543] width 183 height 25
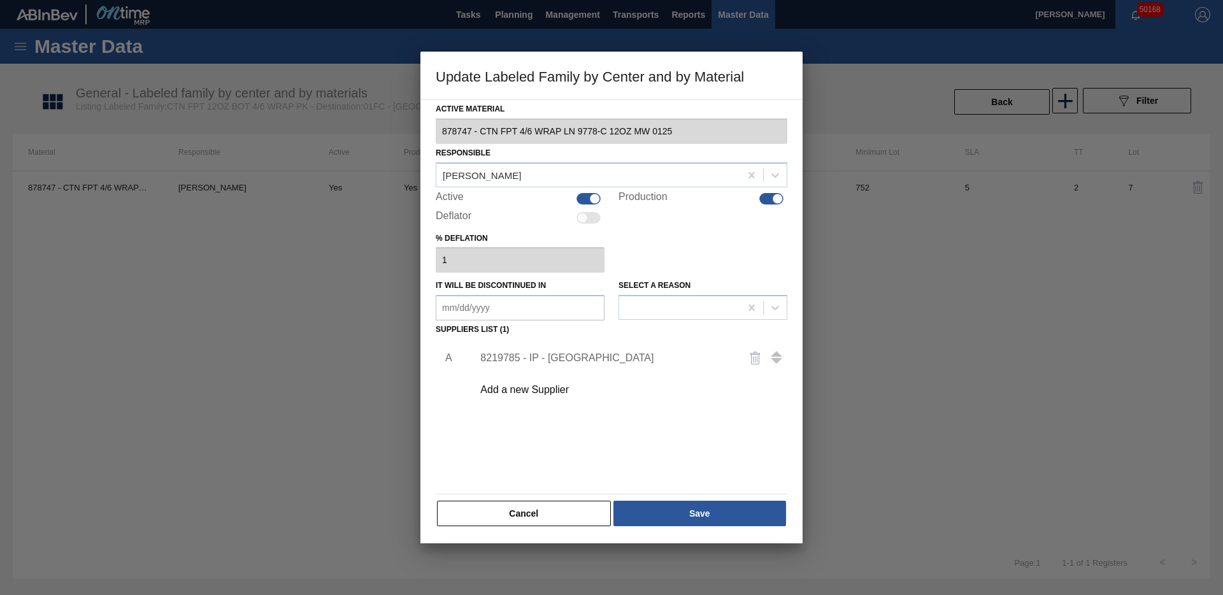
click at [585, 360] on div "8219785 - IP - [GEOGRAPHIC_DATA]" at bounding box center [605, 357] width 250 height 11
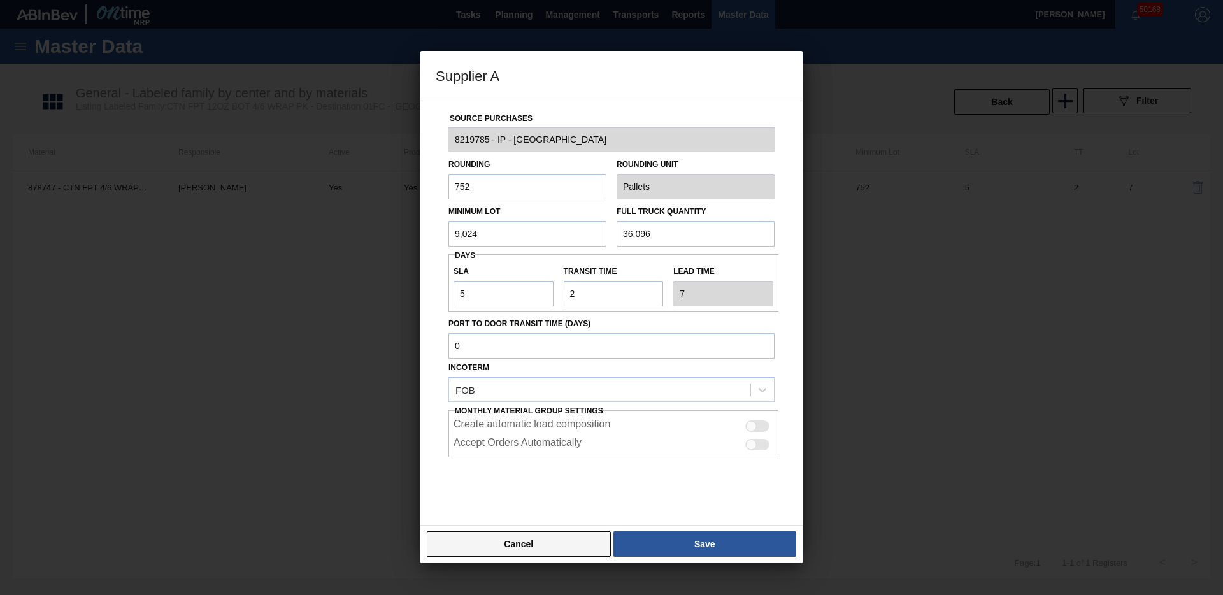
click at [521, 541] on button "Cancel" at bounding box center [519, 543] width 184 height 25
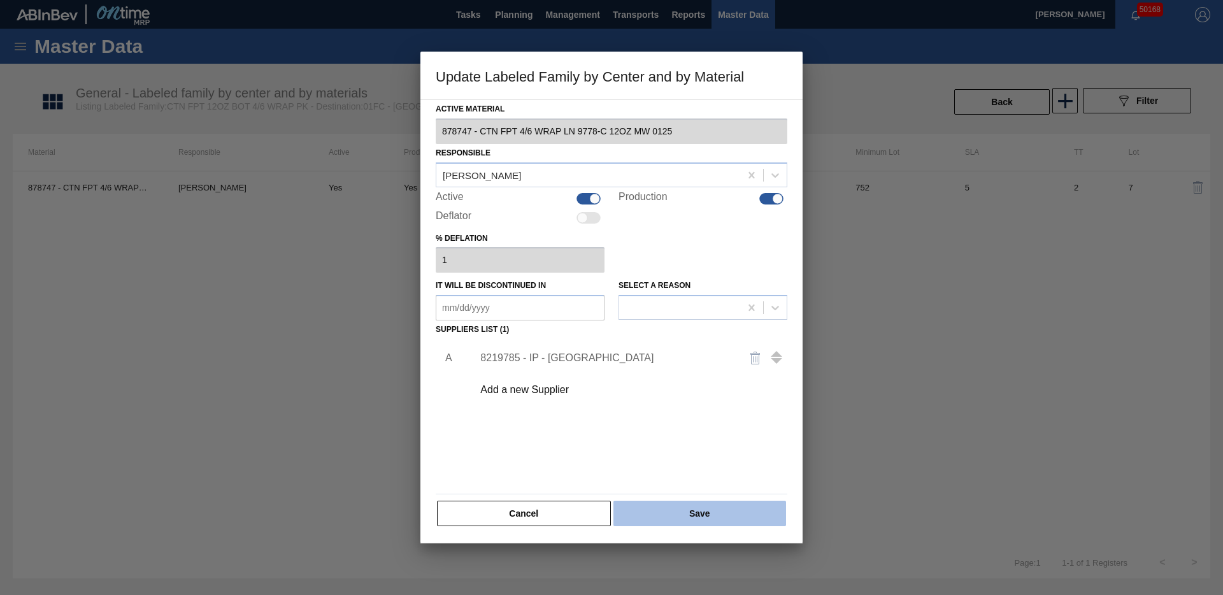
click at [662, 524] on button "Save" at bounding box center [699, 513] width 173 height 25
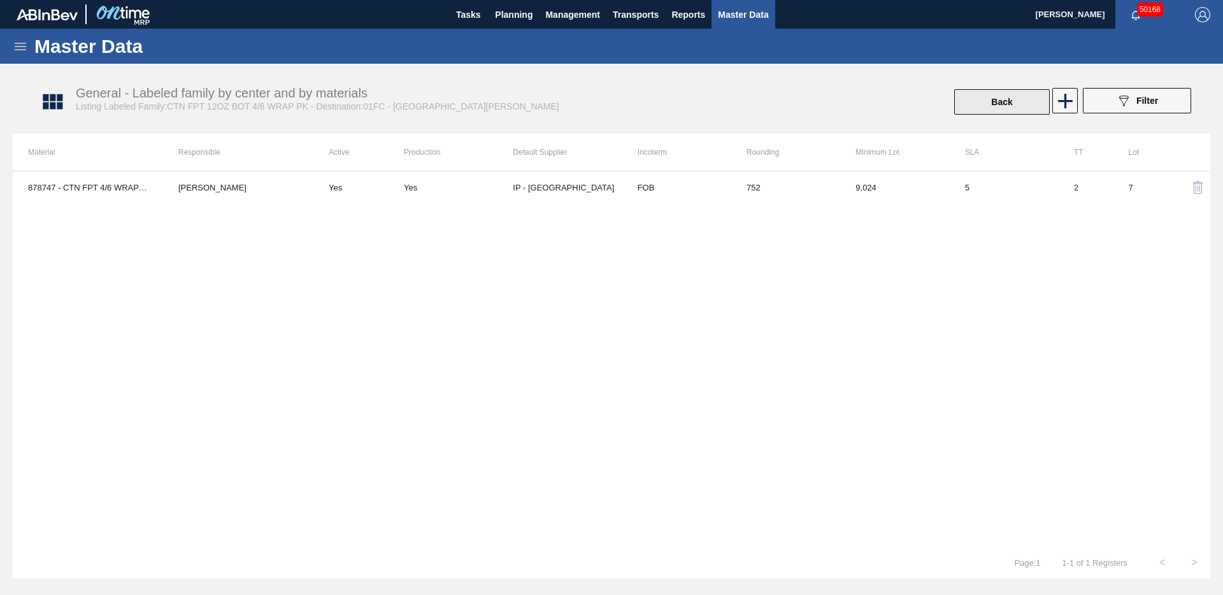
click at [999, 104] on button "Back" at bounding box center [1002, 101] width 96 height 25
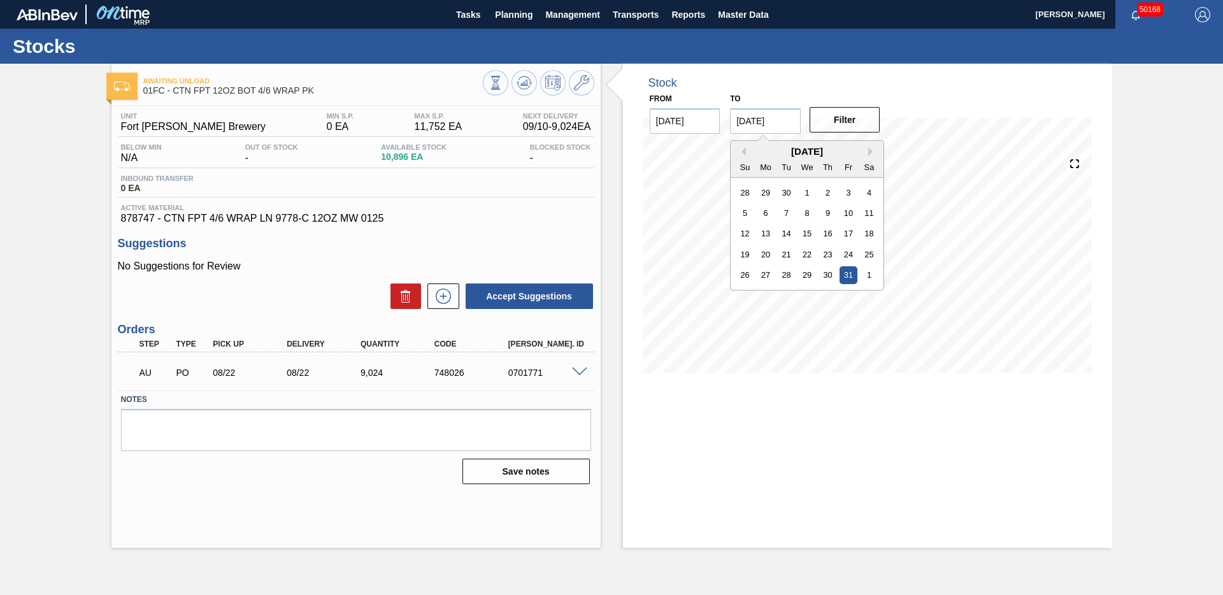
click at [756, 122] on input "[DATE]" at bounding box center [765, 120] width 71 height 25
click at [868, 150] on button "Next Month" at bounding box center [872, 151] width 9 height 9
click at [761, 190] on div "1" at bounding box center [765, 191] width 17 height 17
type input "[DATE]"
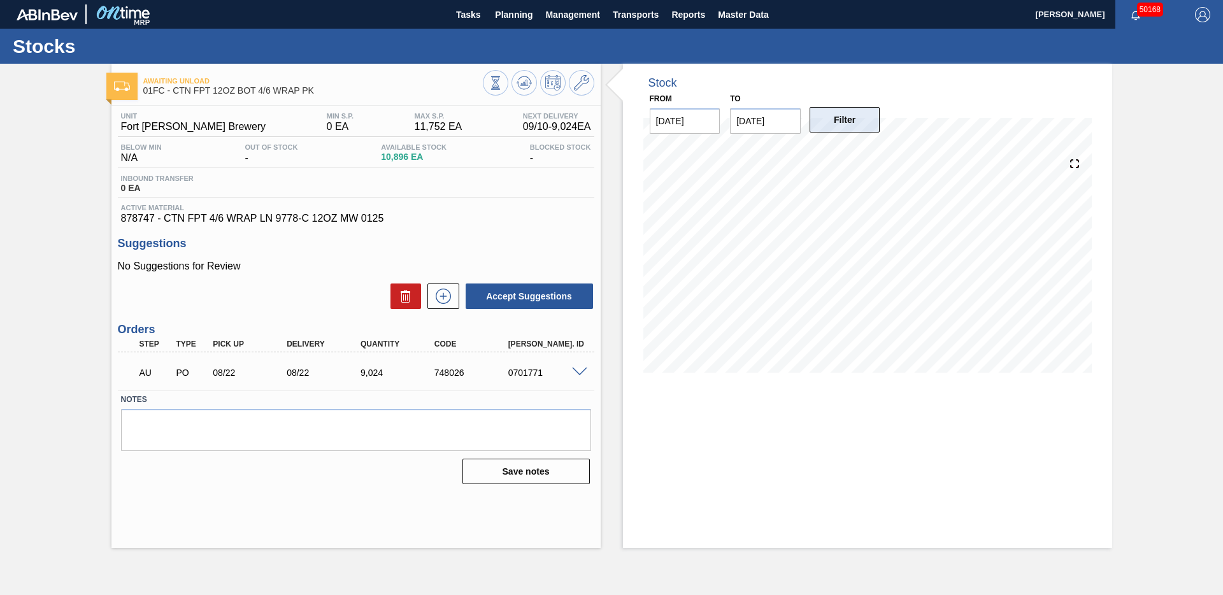
click at [832, 126] on button "Filter" at bounding box center [844, 119] width 71 height 25
click at [180, 378] on div "PO" at bounding box center [192, 372] width 38 height 10
click at [579, 373] on span at bounding box center [579, 372] width 15 height 10
